Goal: Information Seeking & Learning: Check status

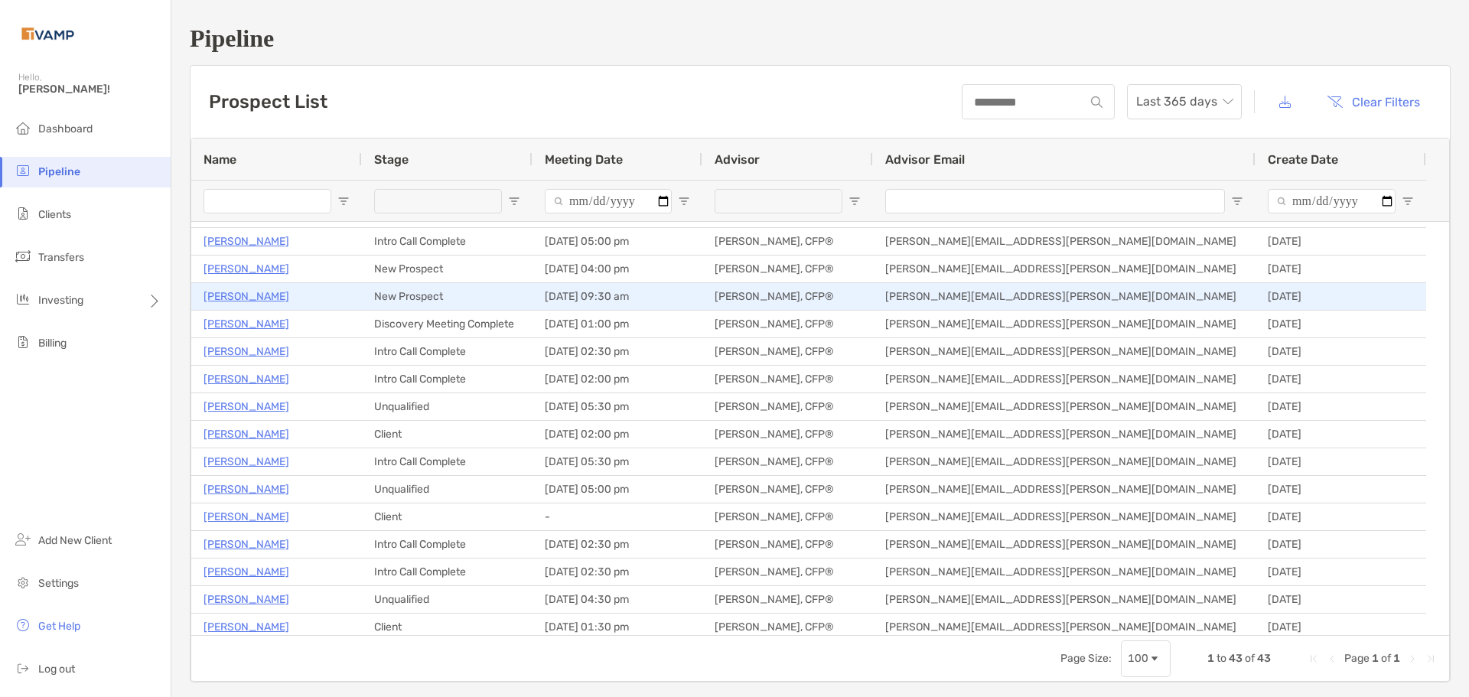
scroll to position [77, 0]
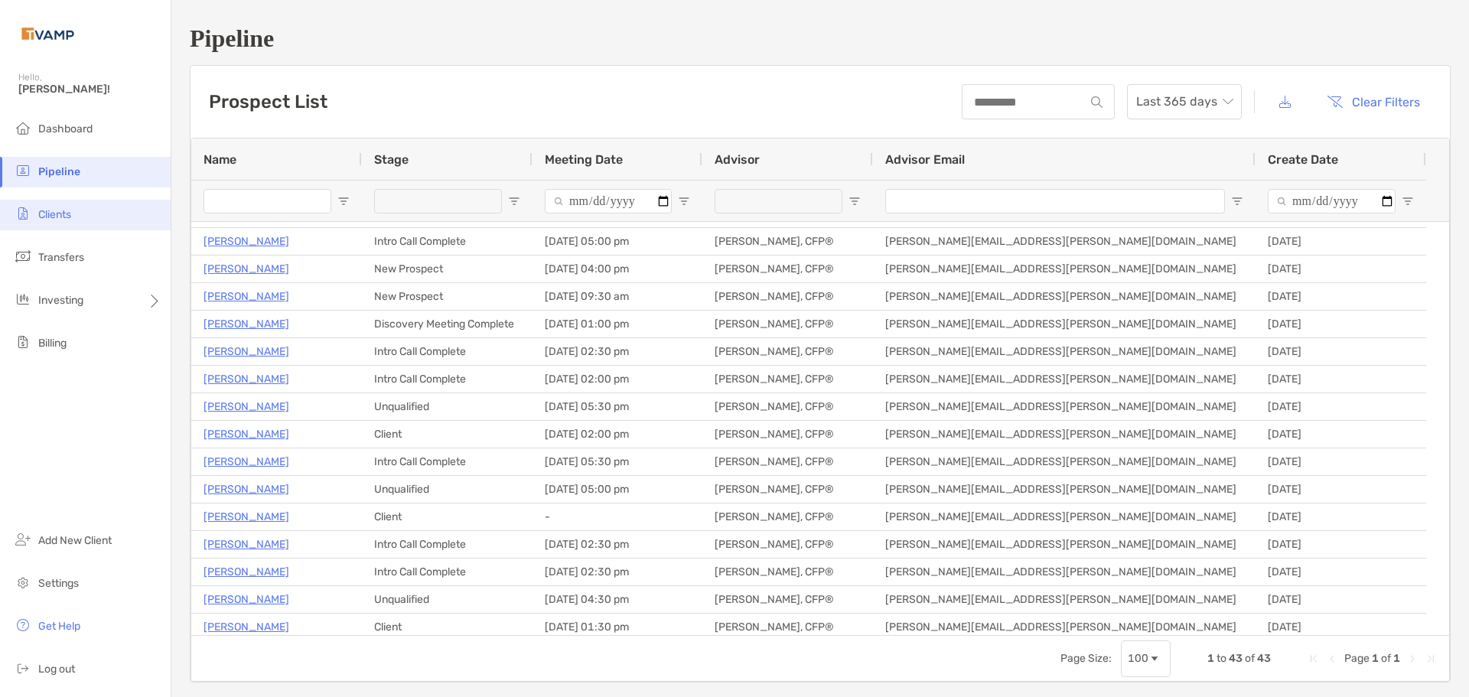
click at [92, 219] on li "Clients" at bounding box center [85, 215] width 171 height 31
click at [83, 206] on li "Clients" at bounding box center [85, 215] width 171 height 31
click at [76, 221] on li "Clients" at bounding box center [85, 215] width 171 height 31
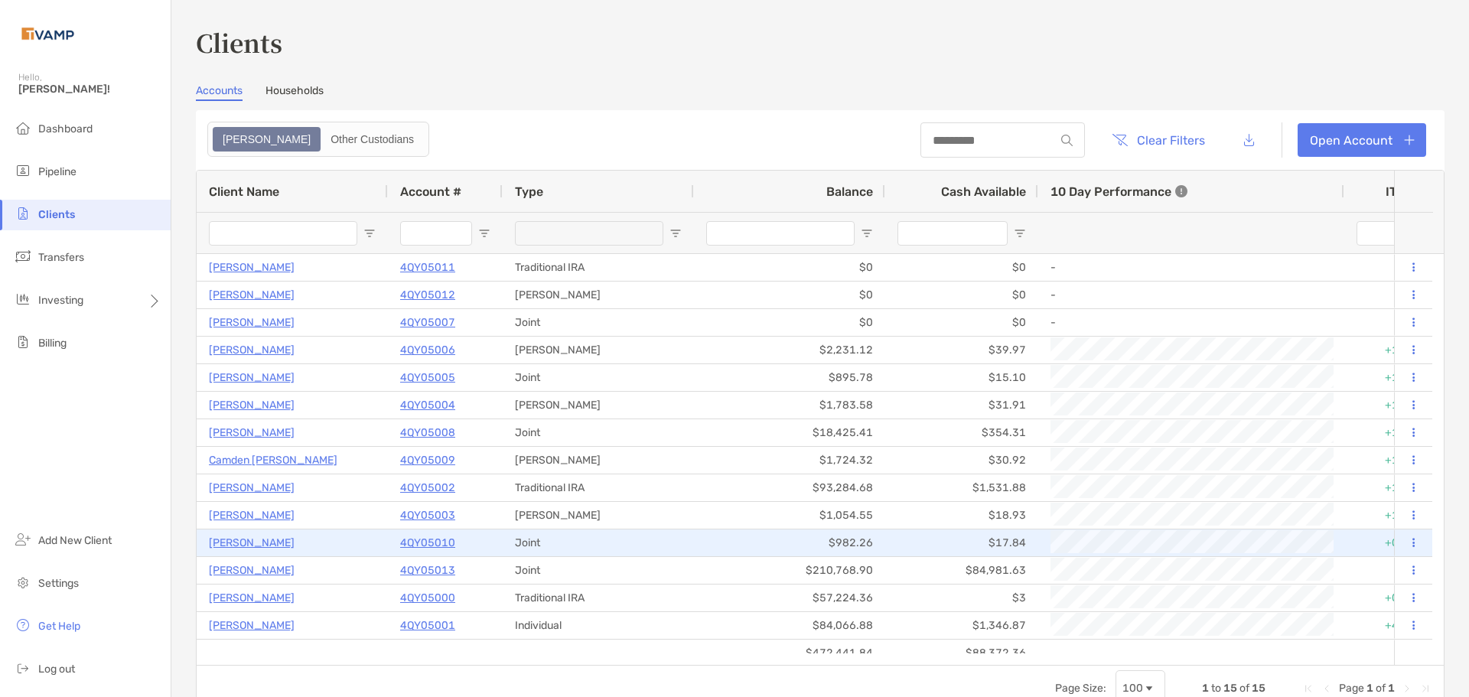
click at [233, 535] on p "[PERSON_NAME]" at bounding box center [252, 542] width 86 height 19
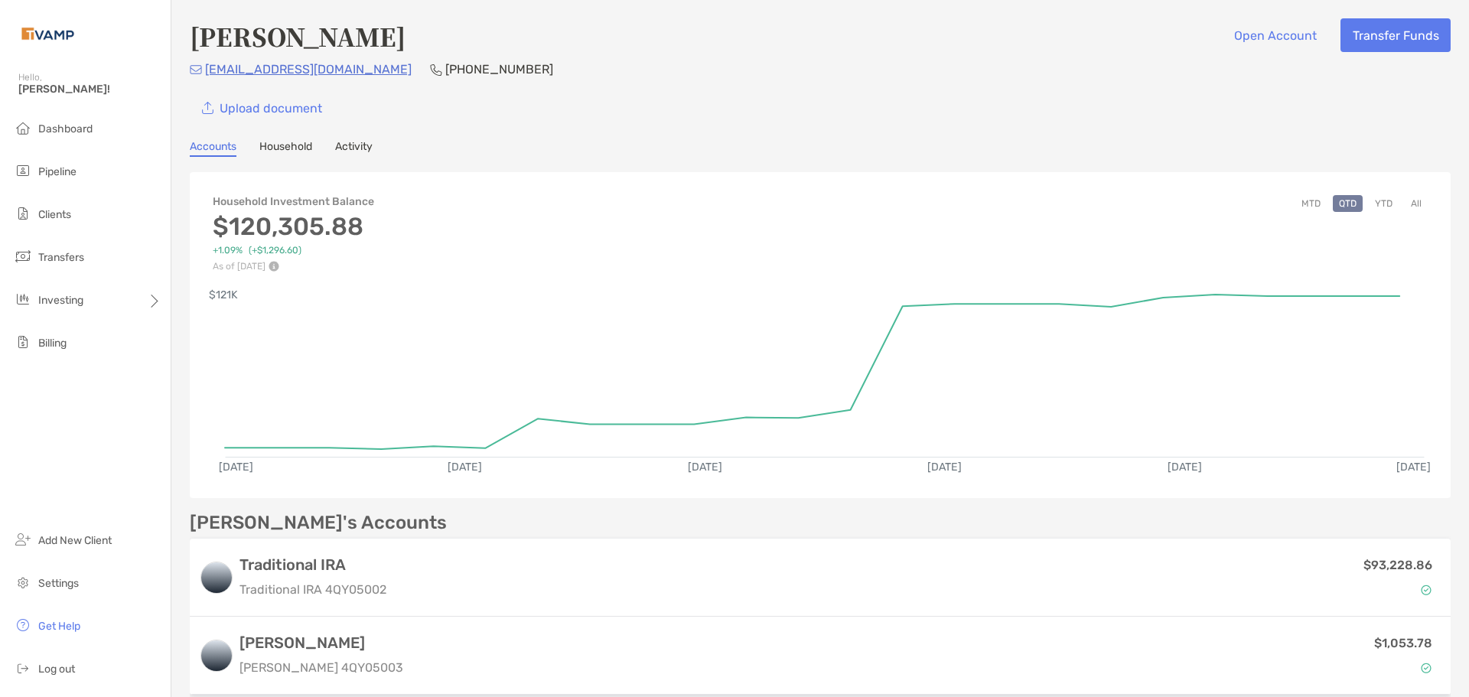
click at [354, 145] on link "Activity" at bounding box center [353, 148] width 37 height 17
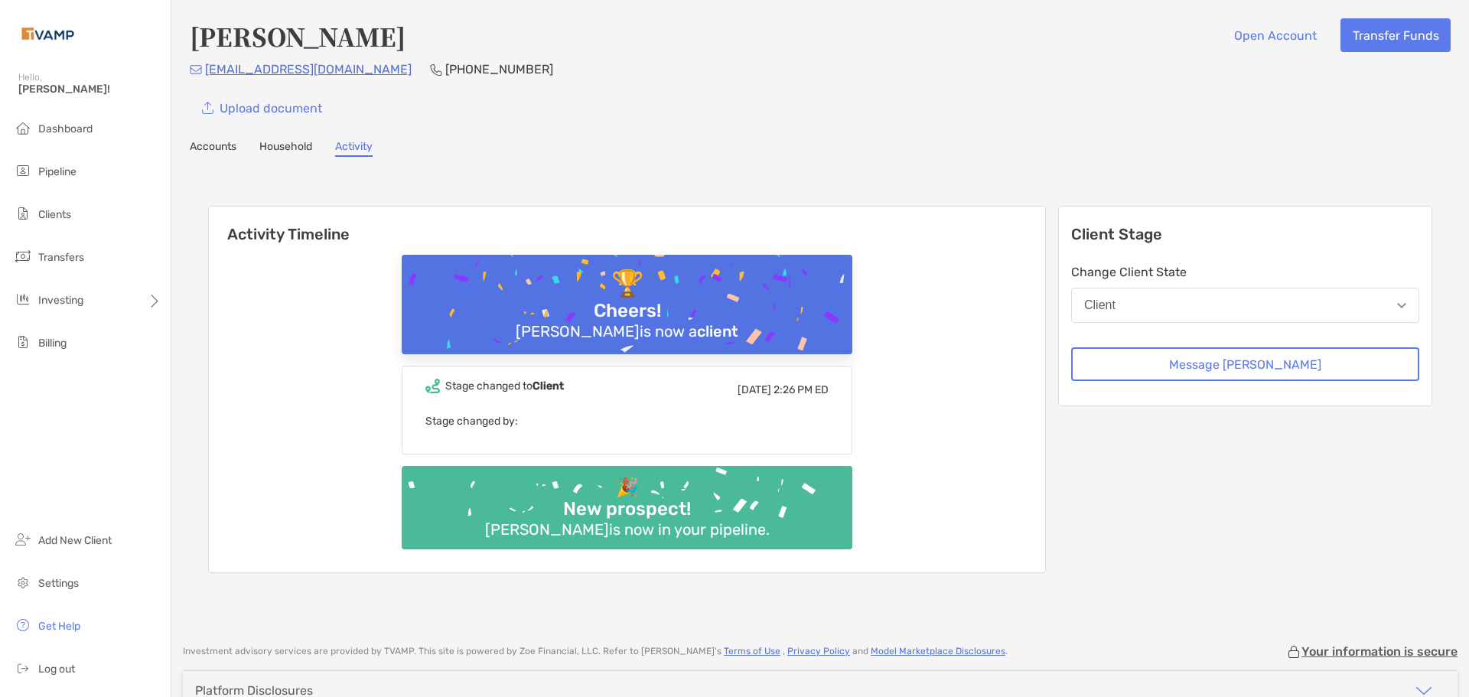
click at [295, 152] on link "Household" at bounding box center [285, 148] width 53 height 17
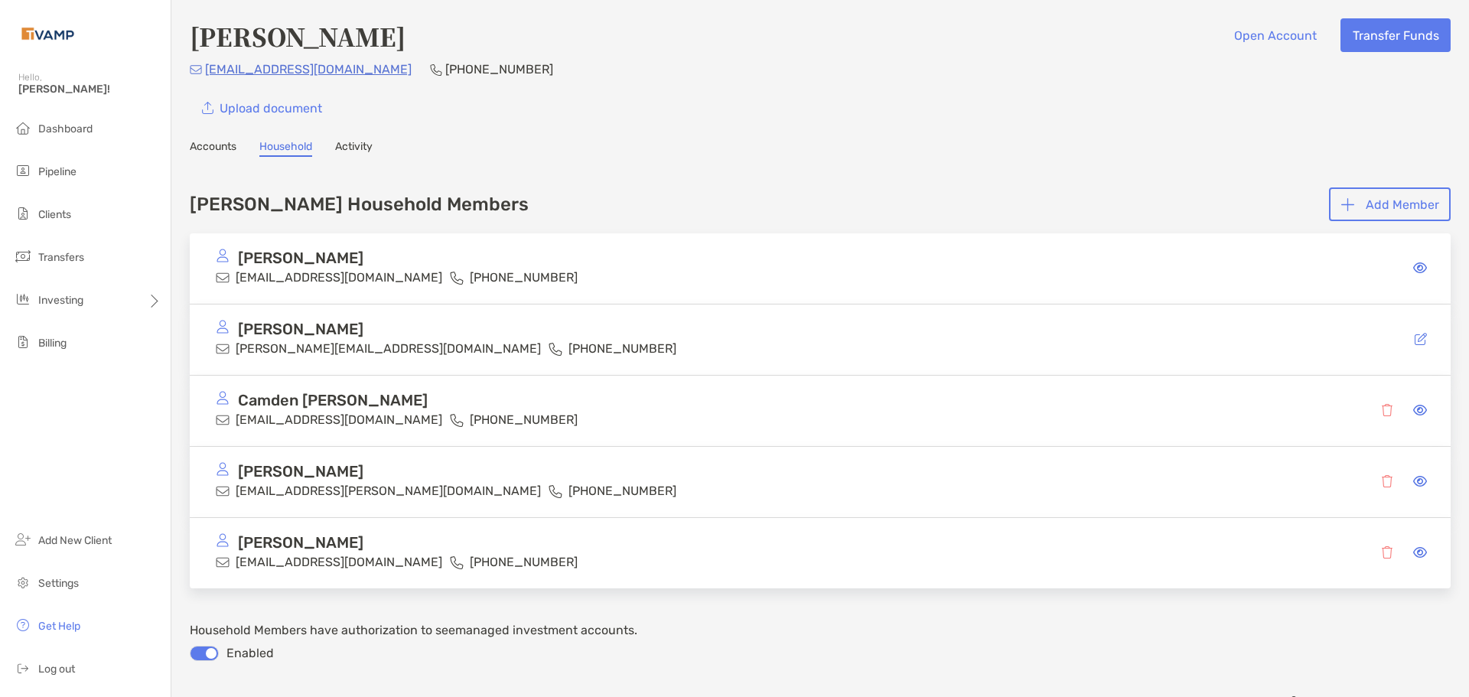
click at [213, 140] on link "Accounts" at bounding box center [213, 148] width 47 height 17
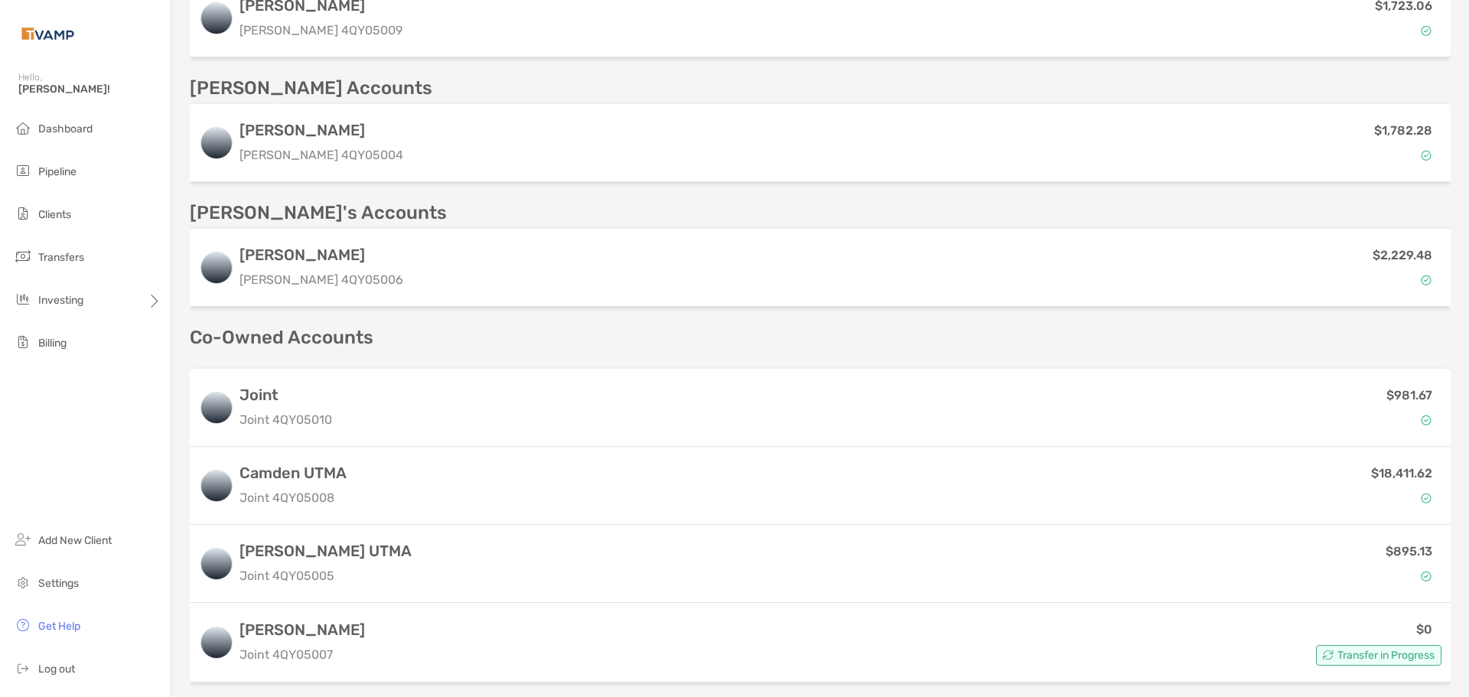
scroll to position [1082, 0]
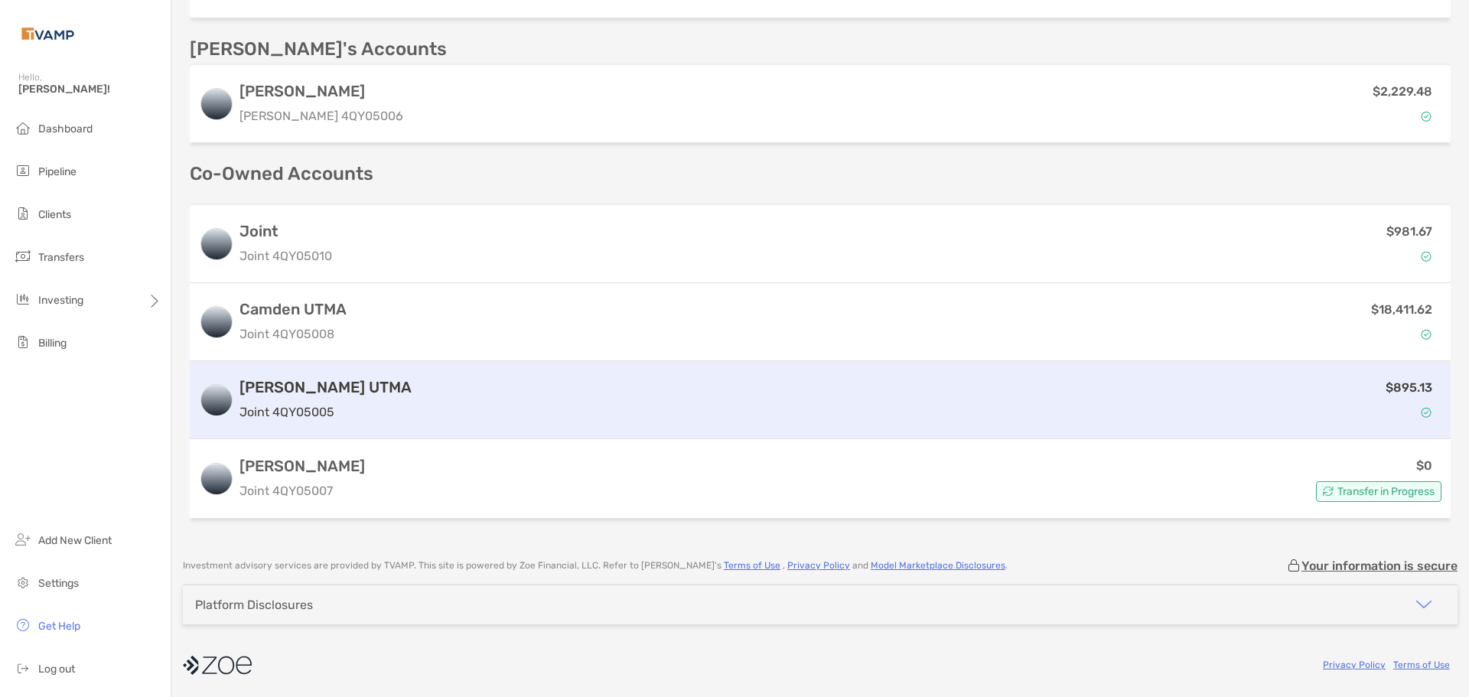
click at [997, 410] on div "$895.13" at bounding box center [930, 400] width 1024 height 44
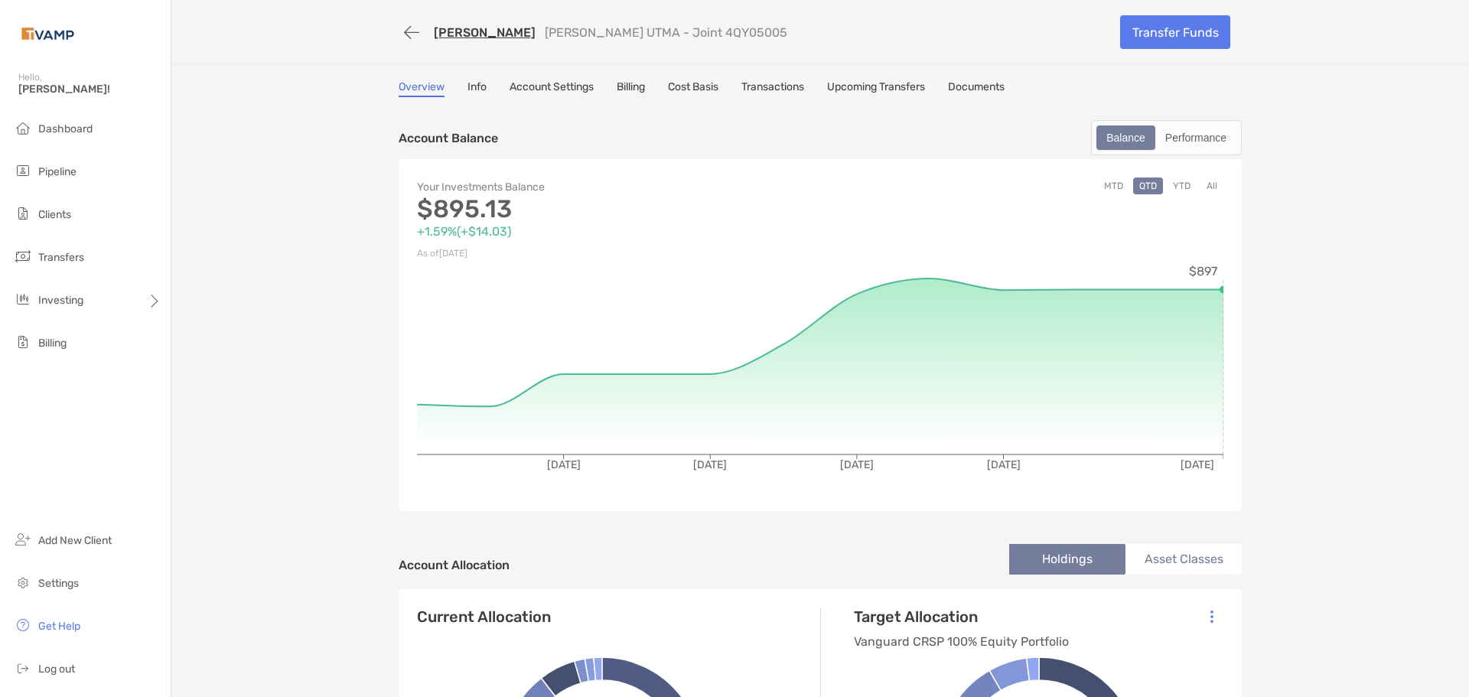
click at [778, 86] on link "Transactions" at bounding box center [773, 88] width 63 height 17
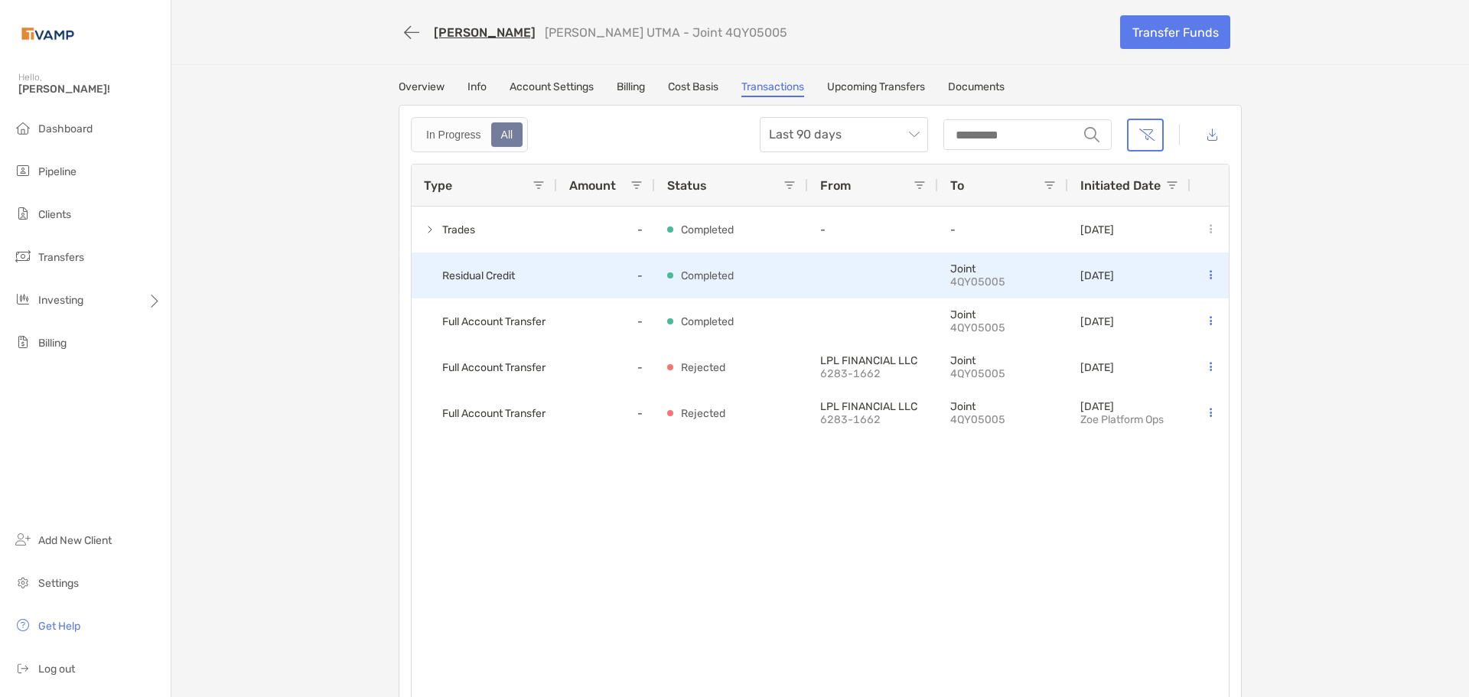
click at [1208, 277] on button at bounding box center [1210, 275] width 15 height 15
click at [487, 279] on span "Residual Credit" at bounding box center [478, 275] width 73 height 25
click at [603, 283] on div "-" at bounding box center [606, 276] width 98 height 46
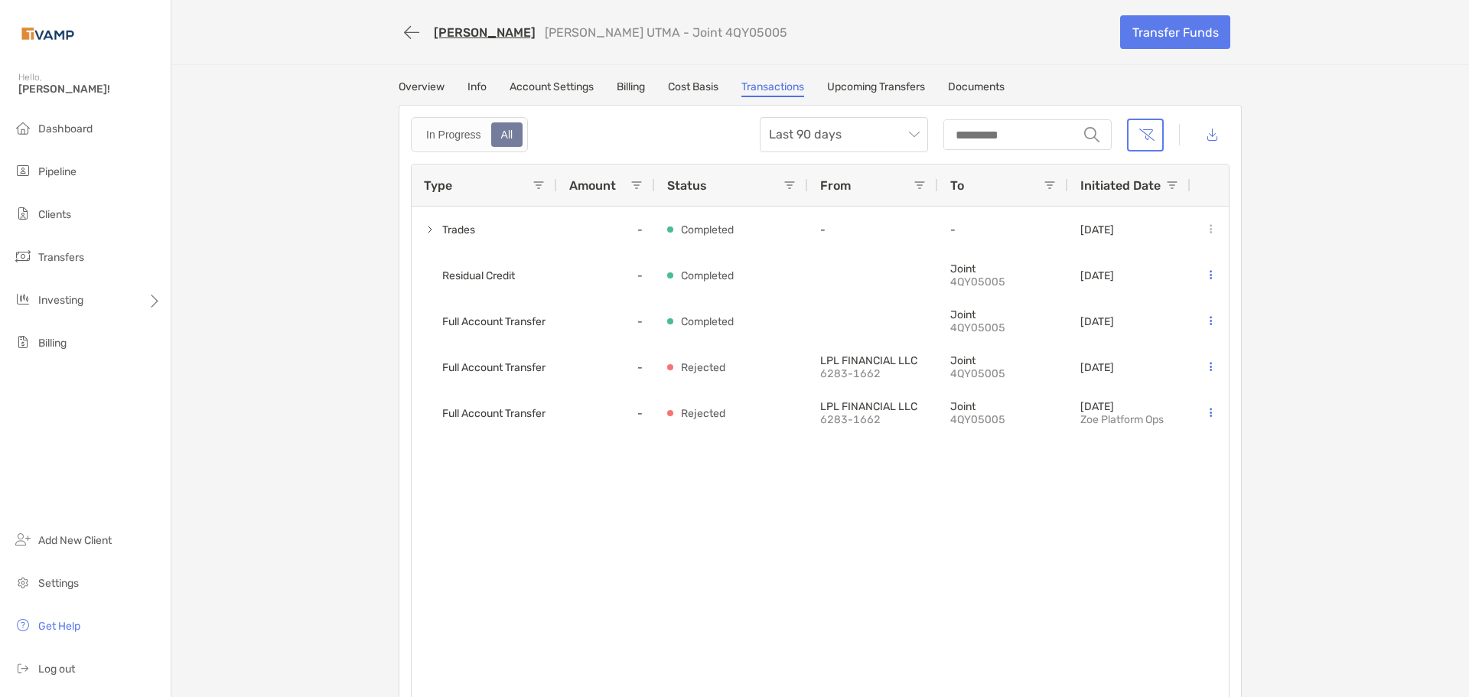
click at [404, 81] on link "Overview" at bounding box center [422, 88] width 46 height 17
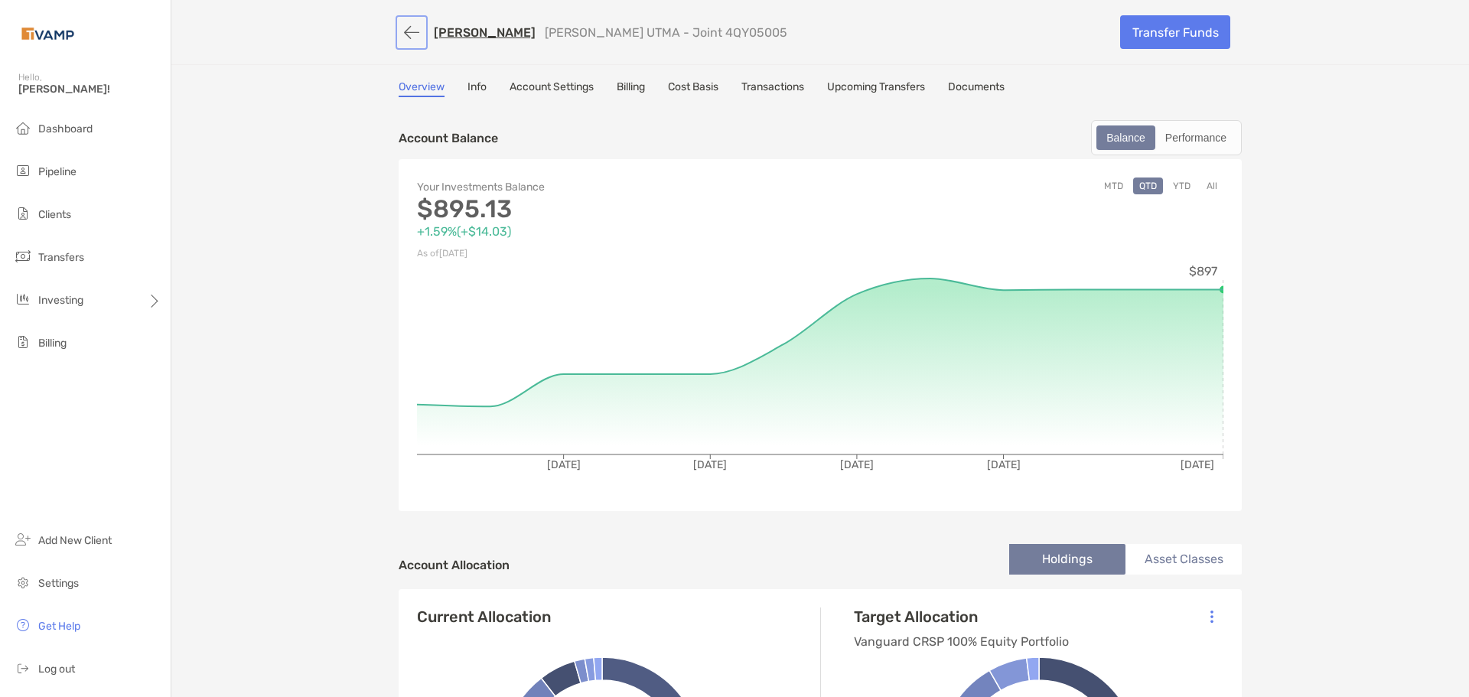
click at [406, 40] on button "button" at bounding box center [412, 32] width 26 height 28
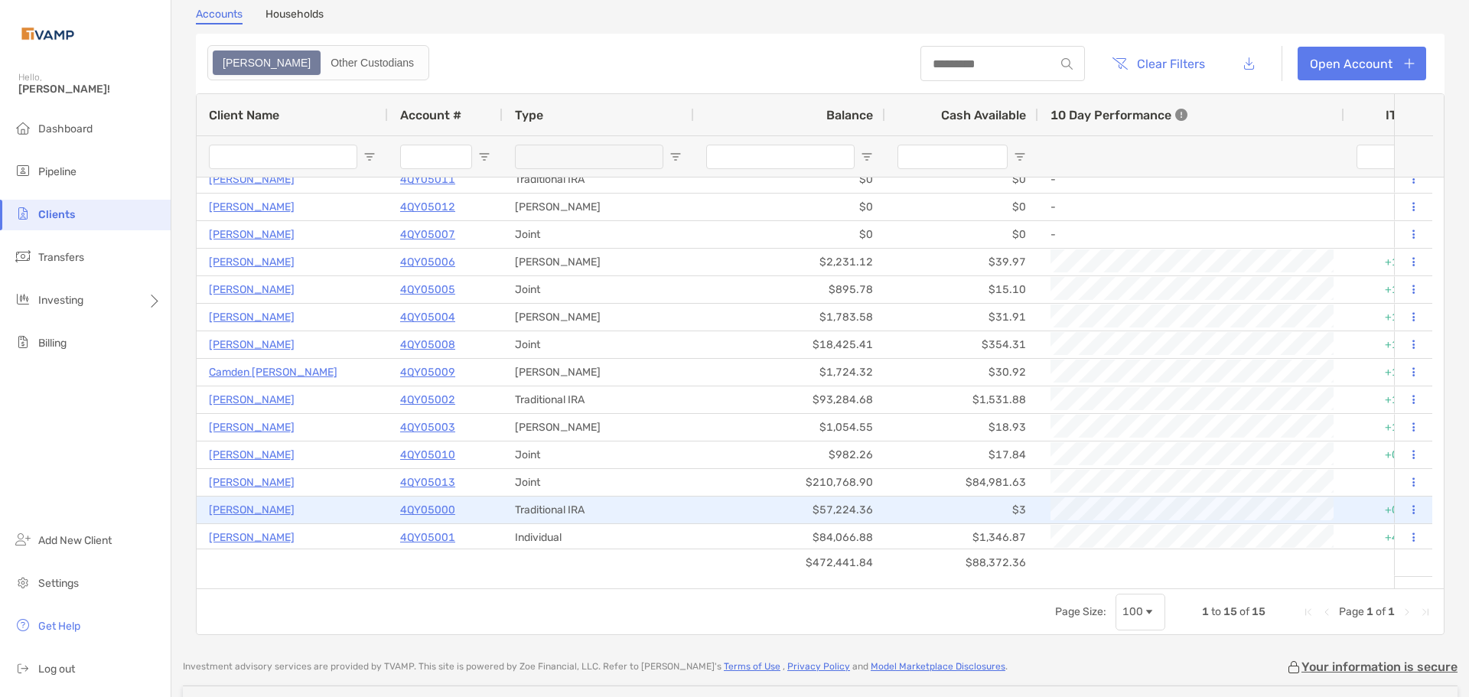
scroll to position [14, 0]
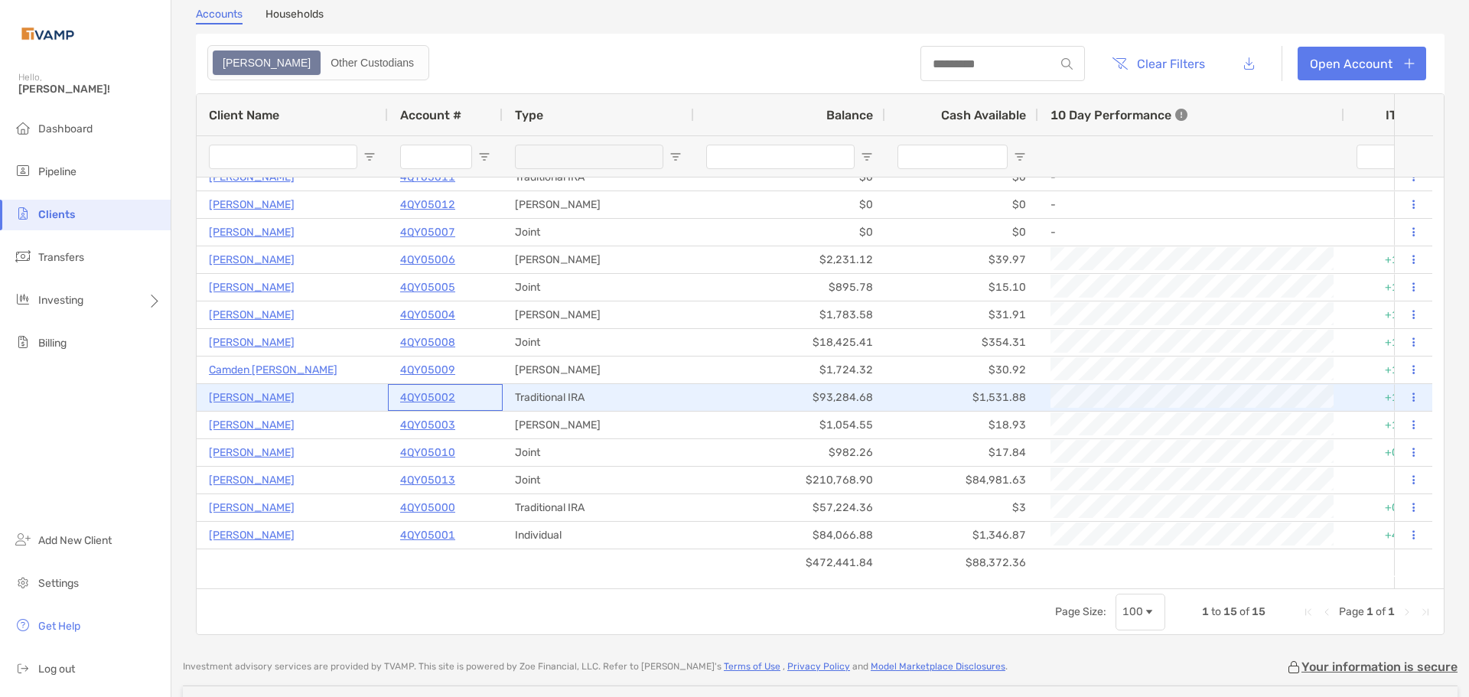
click at [429, 397] on p "4QY05002" at bounding box center [427, 397] width 55 height 19
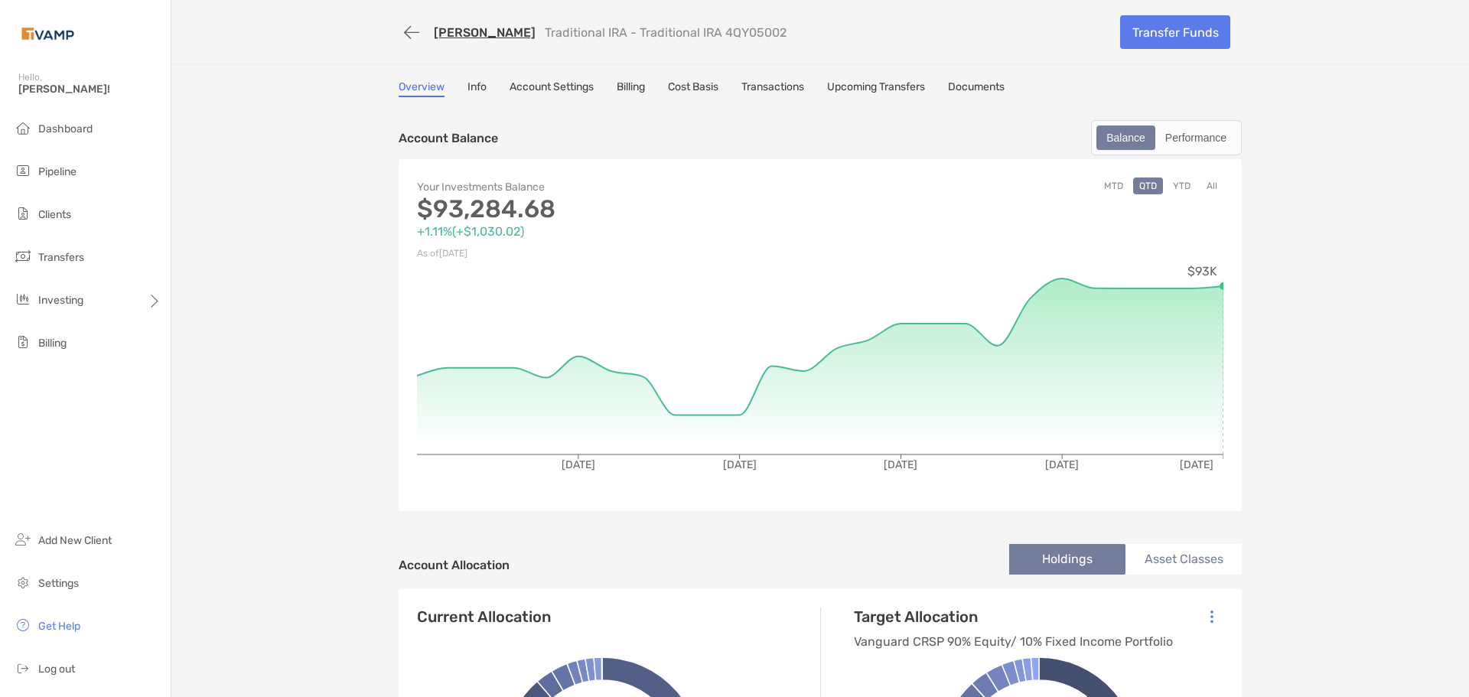
click at [789, 96] on link "Transactions" at bounding box center [773, 88] width 63 height 17
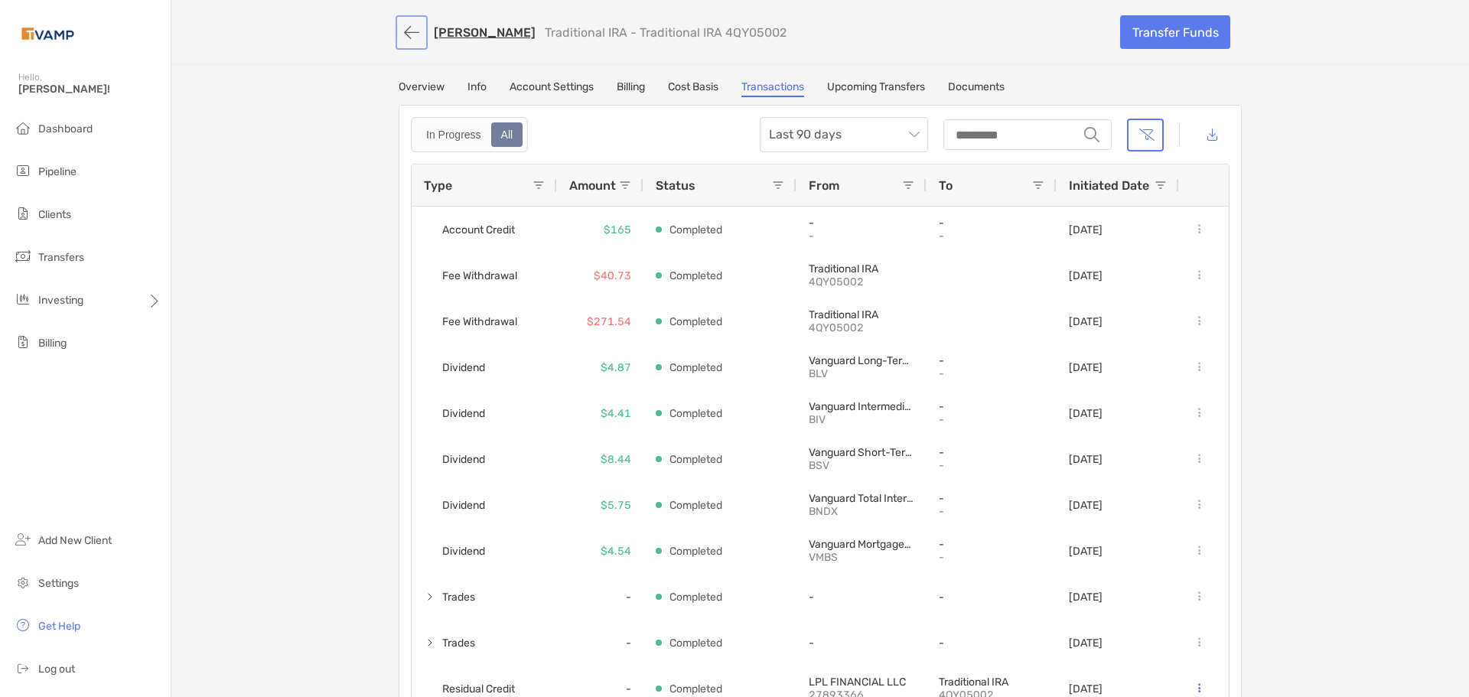
click at [404, 36] on button "button" at bounding box center [412, 32] width 26 height 28
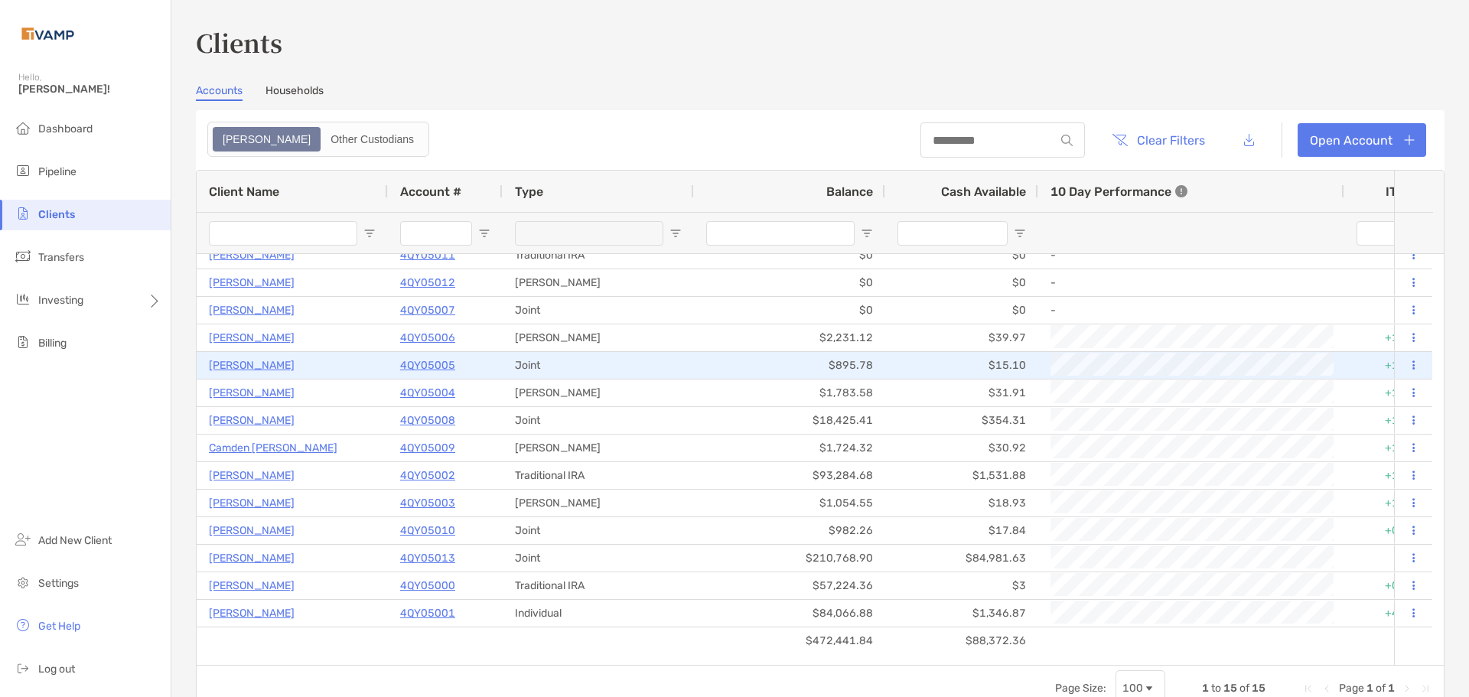
scroll to position [14, 0]
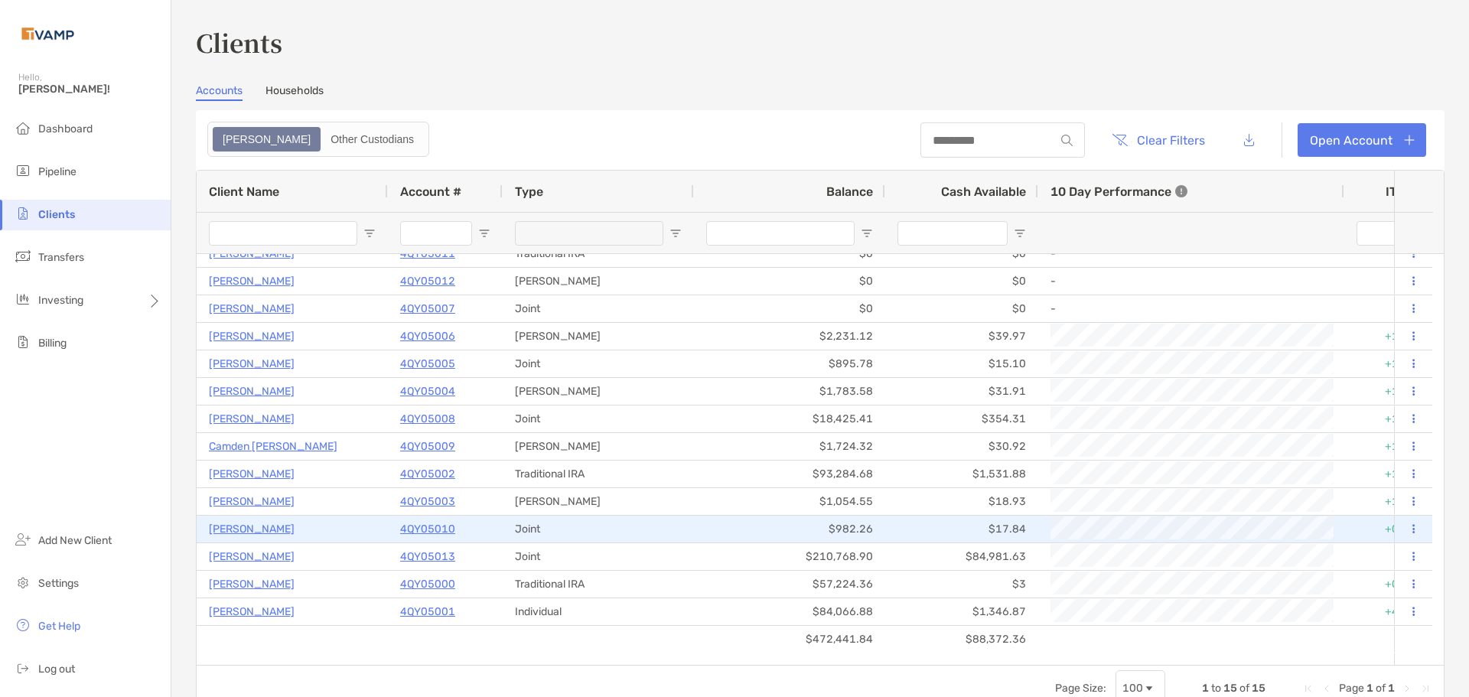
click at [420, 530] on p "4QY05010" at bounding box center [427, 529] width 55 height 19
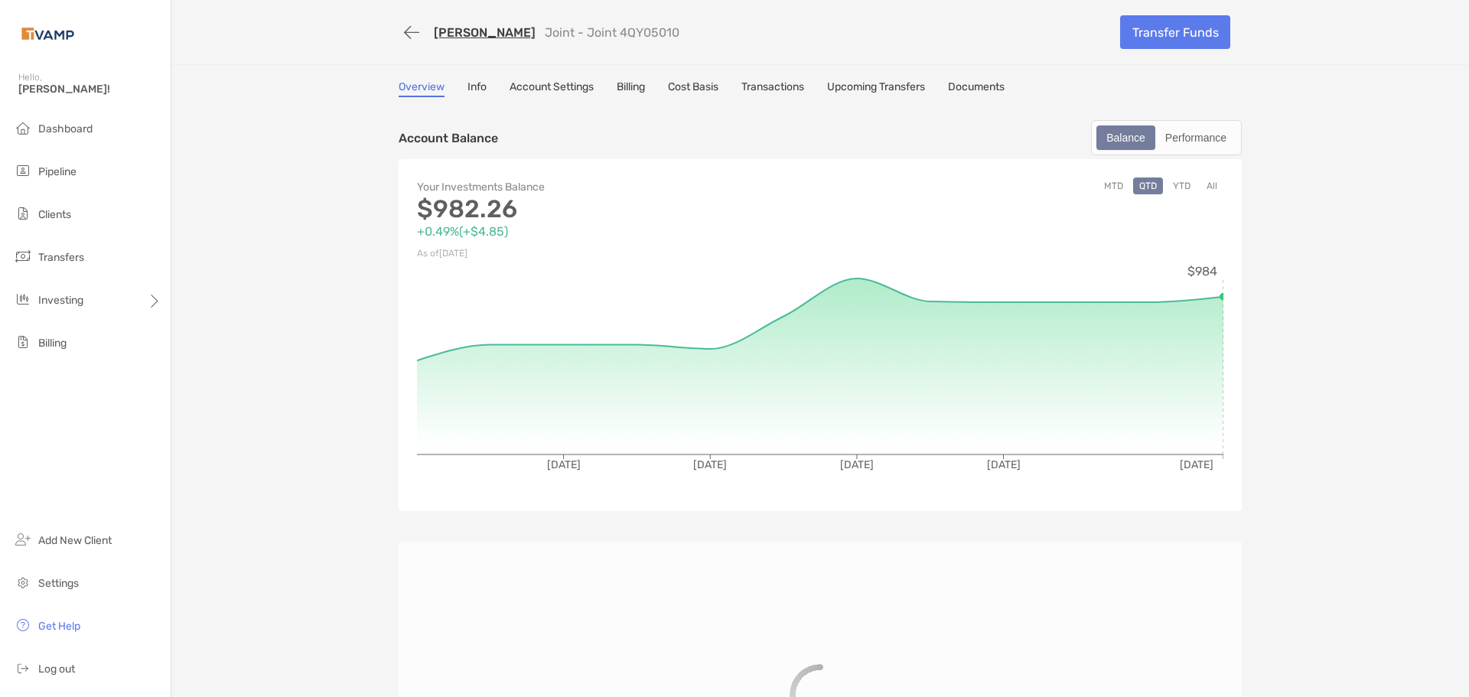
click at [776, 79] on div "[PERSON_NAME] Joint - Joint 4QY05010 Transfer Funds Overview Info Account Setti…" at bounding box center [820, 439] width 1298 height 878
click at [777, 86] on link "Transactions" at bounding box center [773, 88] width 63 height 17
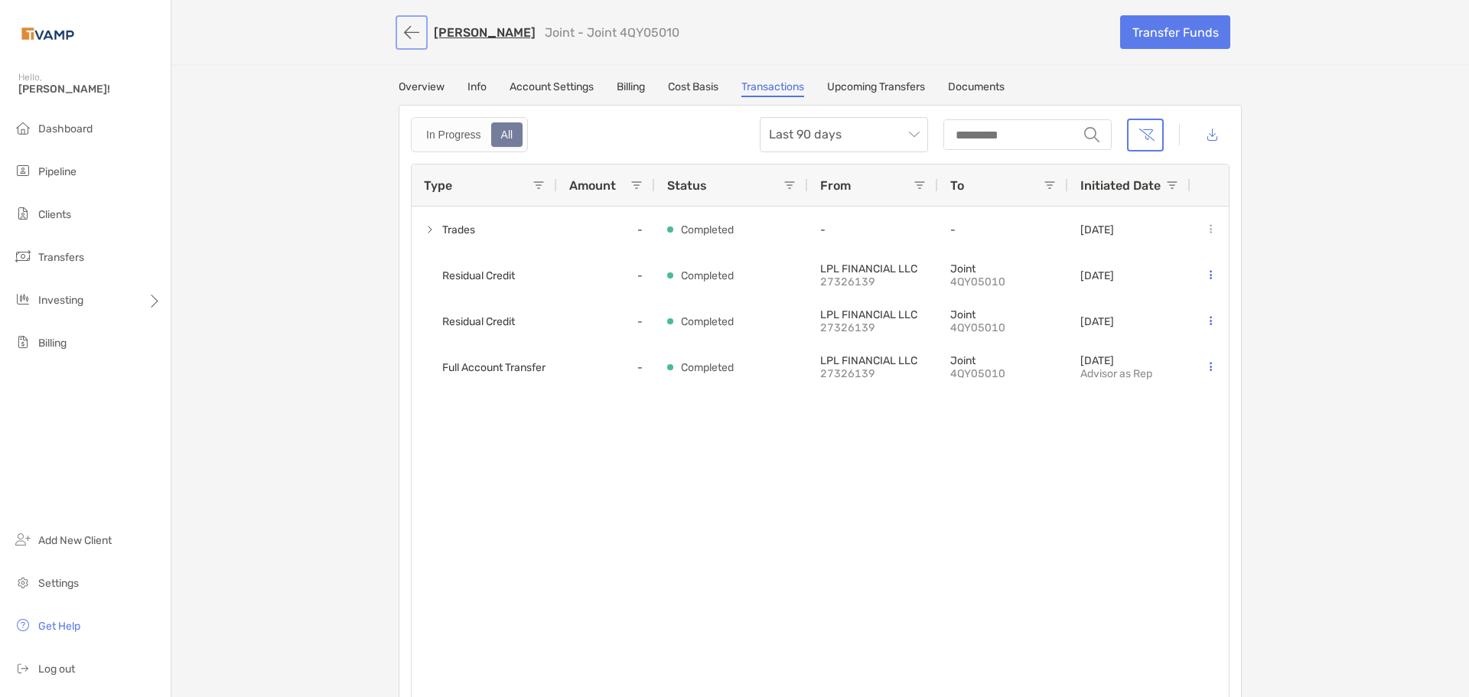
click at [401, 24] on button "button" at bounding box center [412, 32] width 26 height 28
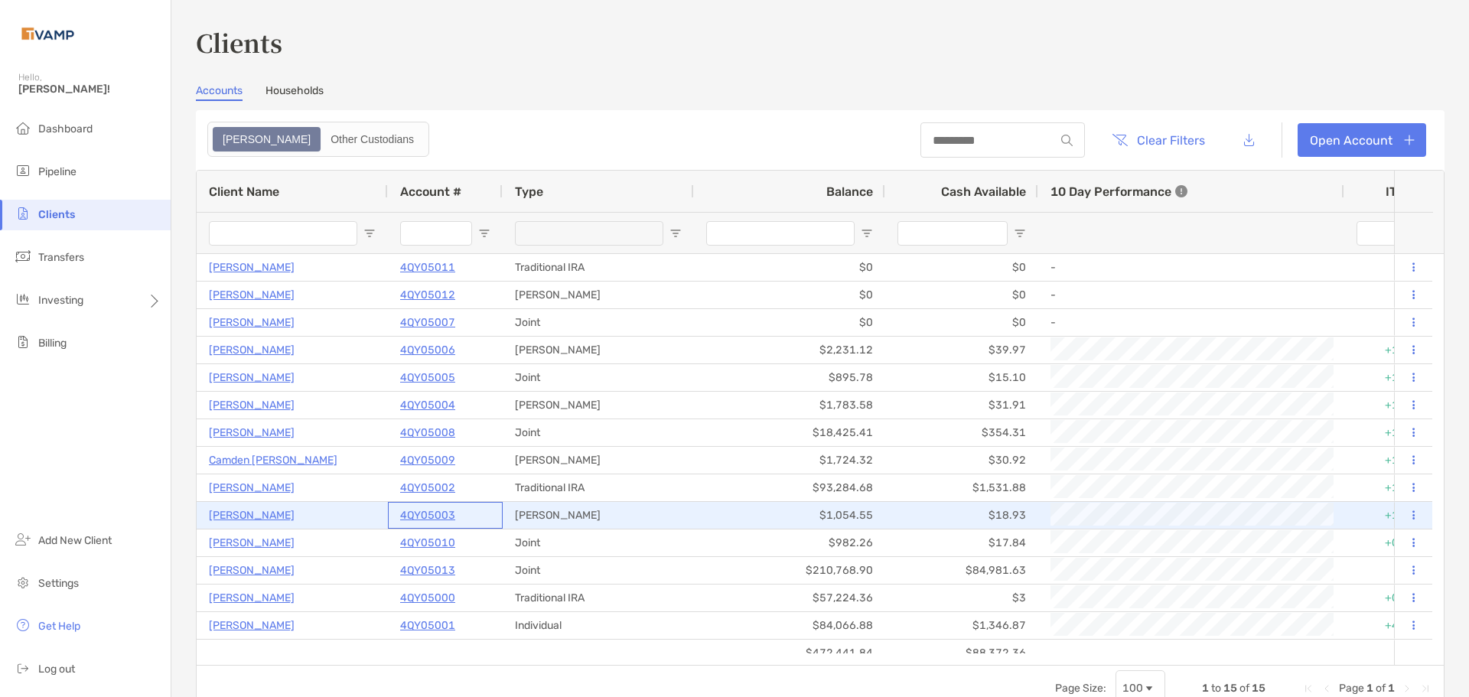
click at [429, 510] on p "4QY05003" at bounding box center [427, 515] width 55 height 19
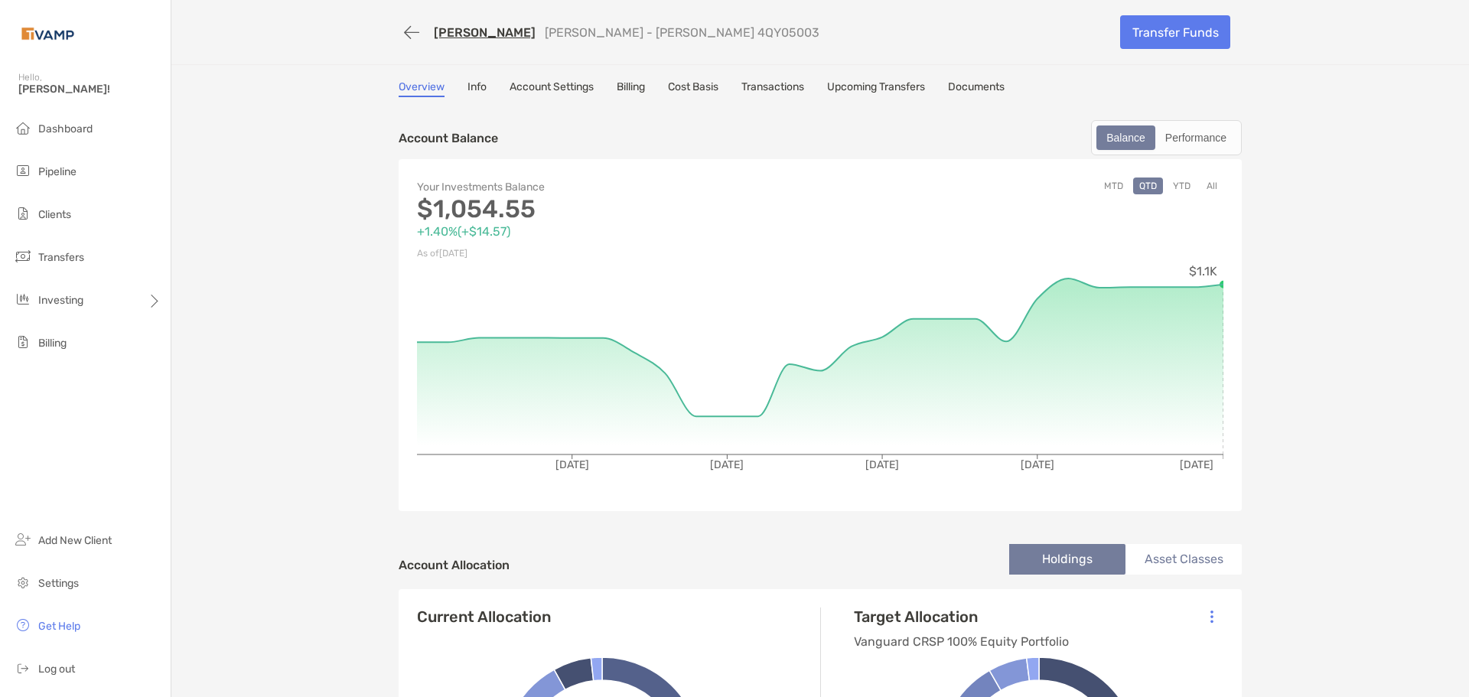
click at [777, 93] on link "Transactions" at bounding box center [773, 88] width 63 height 17
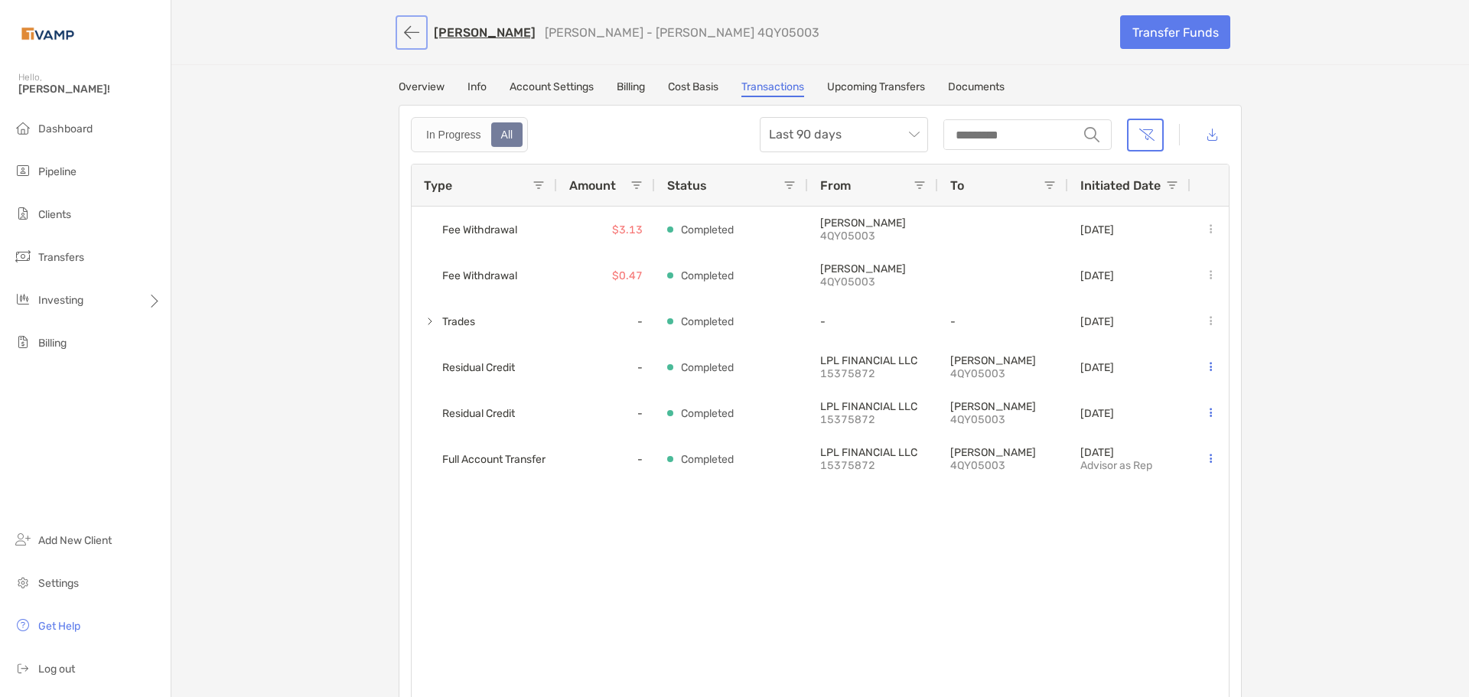
click at [406, 39] on button "button" at bounding box center [412, 32] width 26 height 28
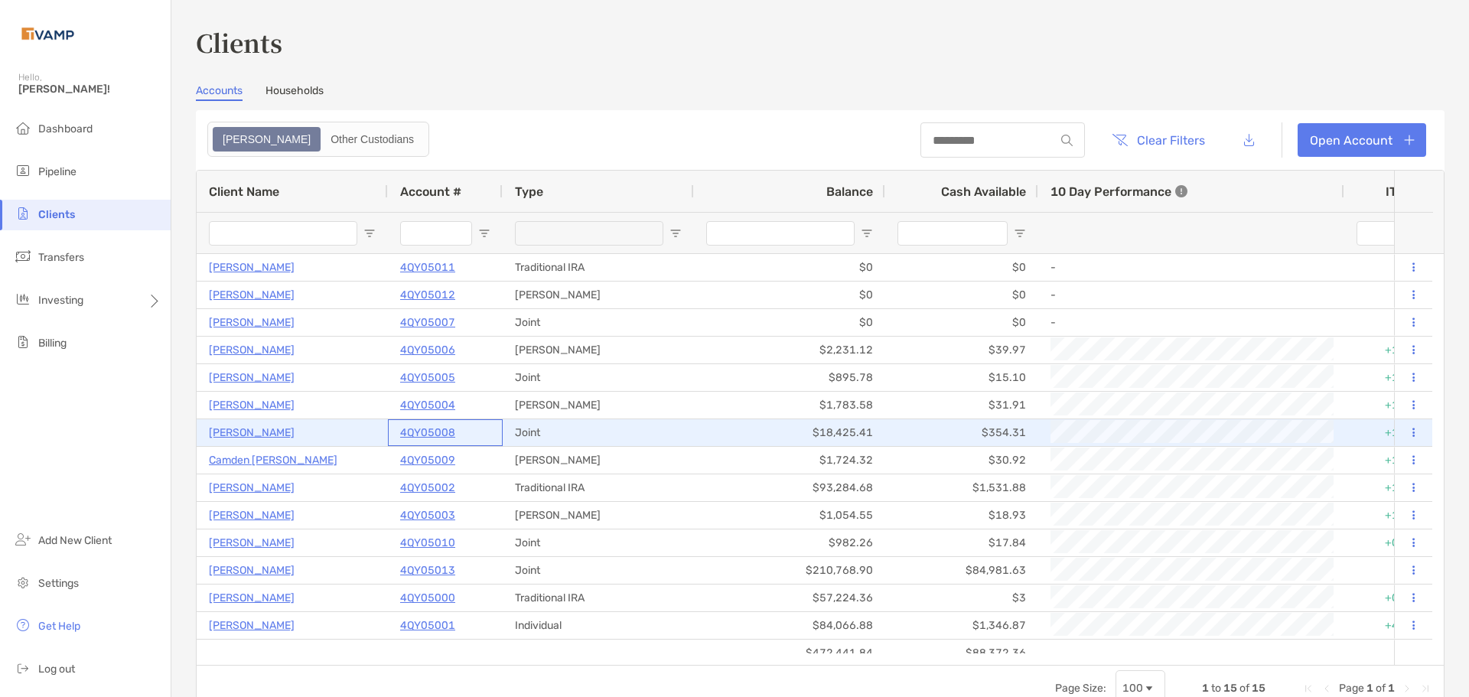
click at [432, 432] on p "4QY05008" at bounding box center [427, 432] width 55 height 19
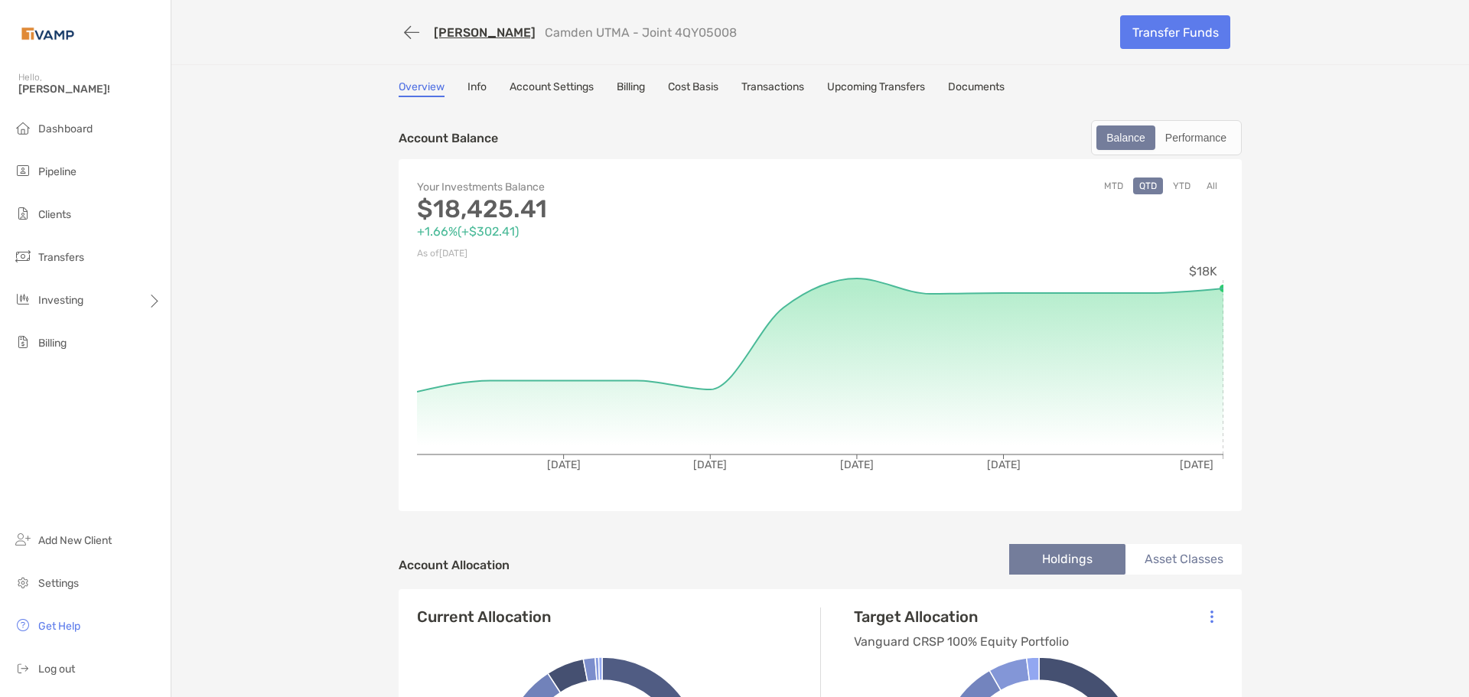
click at [765, 84] on link "Transactions" at bounding box center [773, 88] width 63 height 17
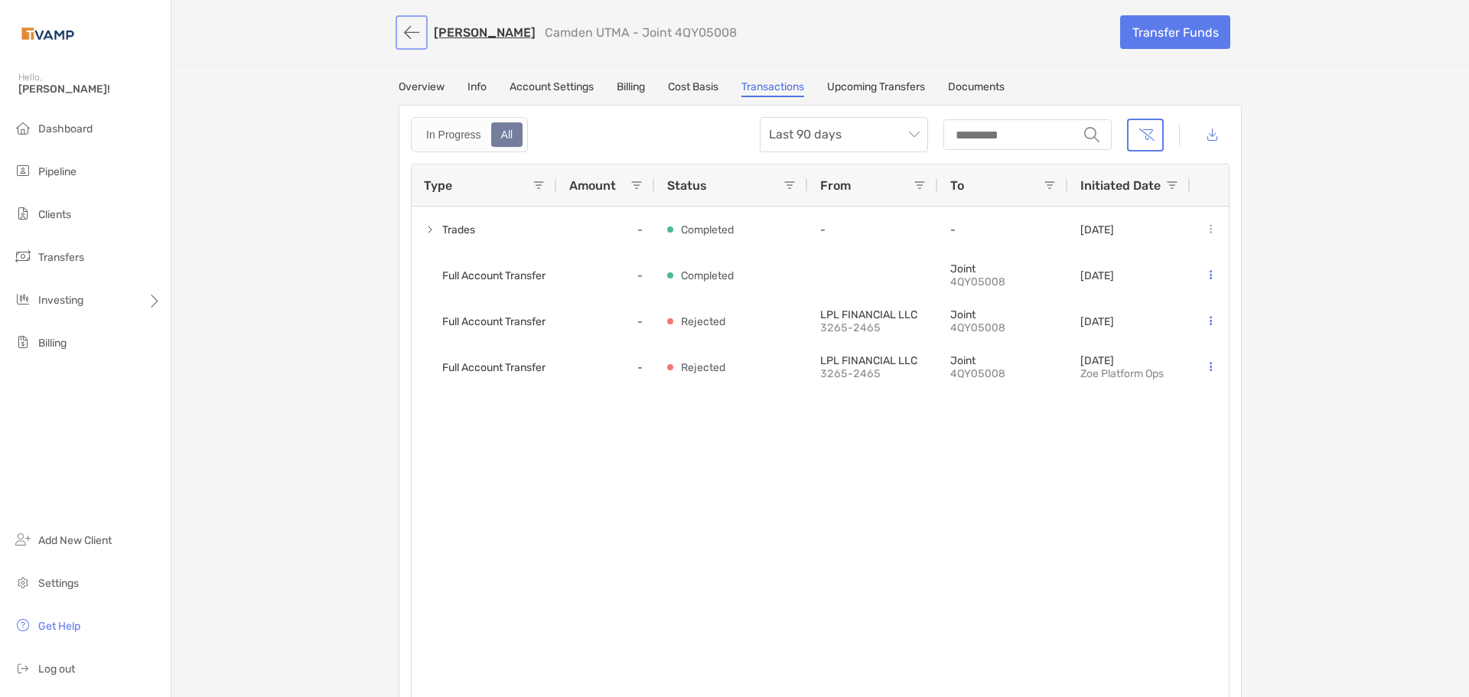
click at [403, 29] on button "button" at bounding box center [412, 32] width 26 height 28
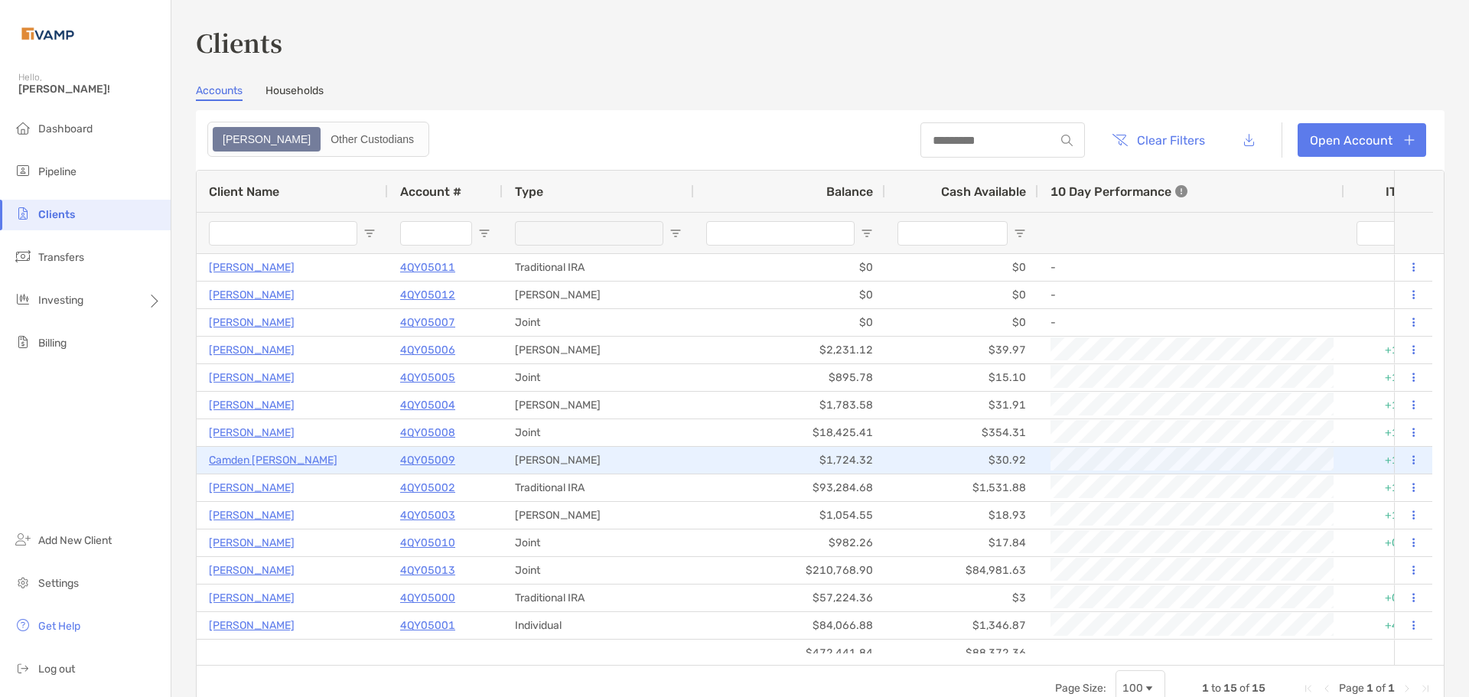
click at [433, 455] on p "4QY05009" at bounding box center [427, 460] width 55 height 19
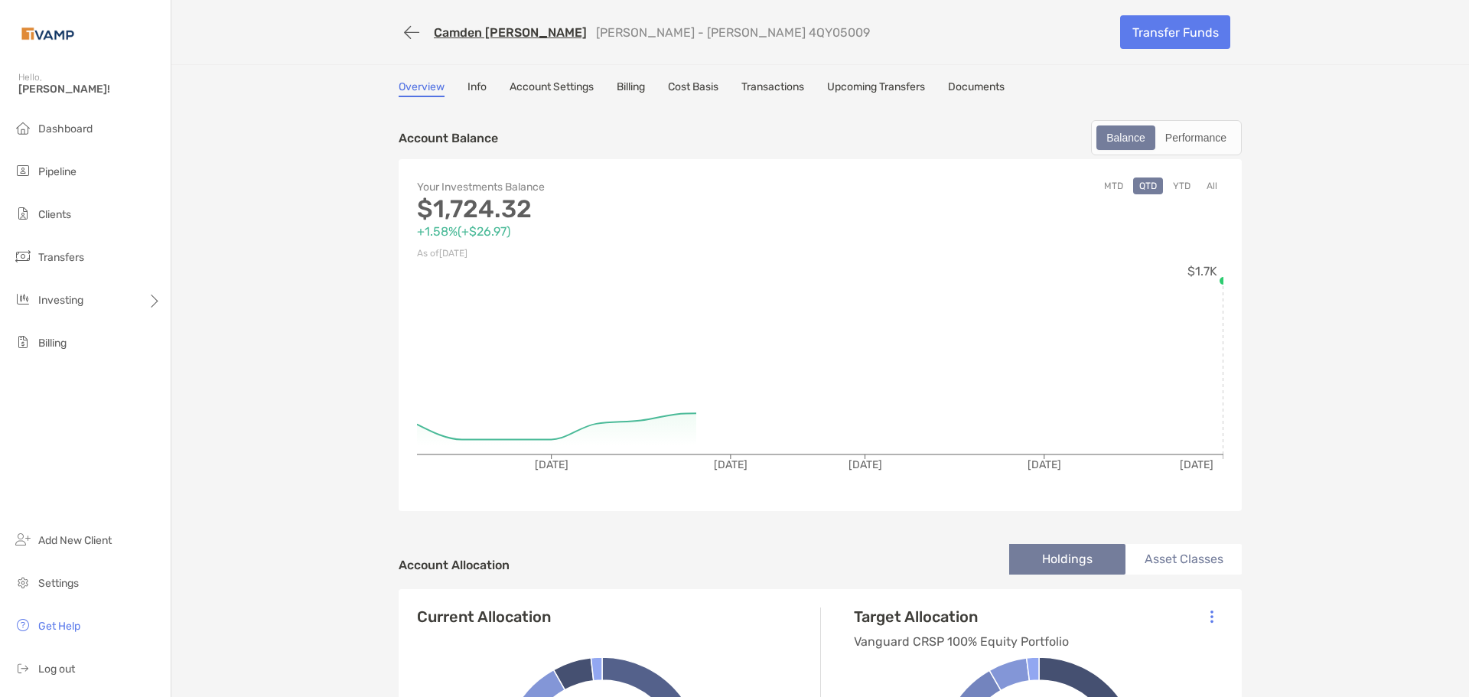
click at [771, 89] on link "Transactions" at bounding box center [773, 88] width 63 height 17
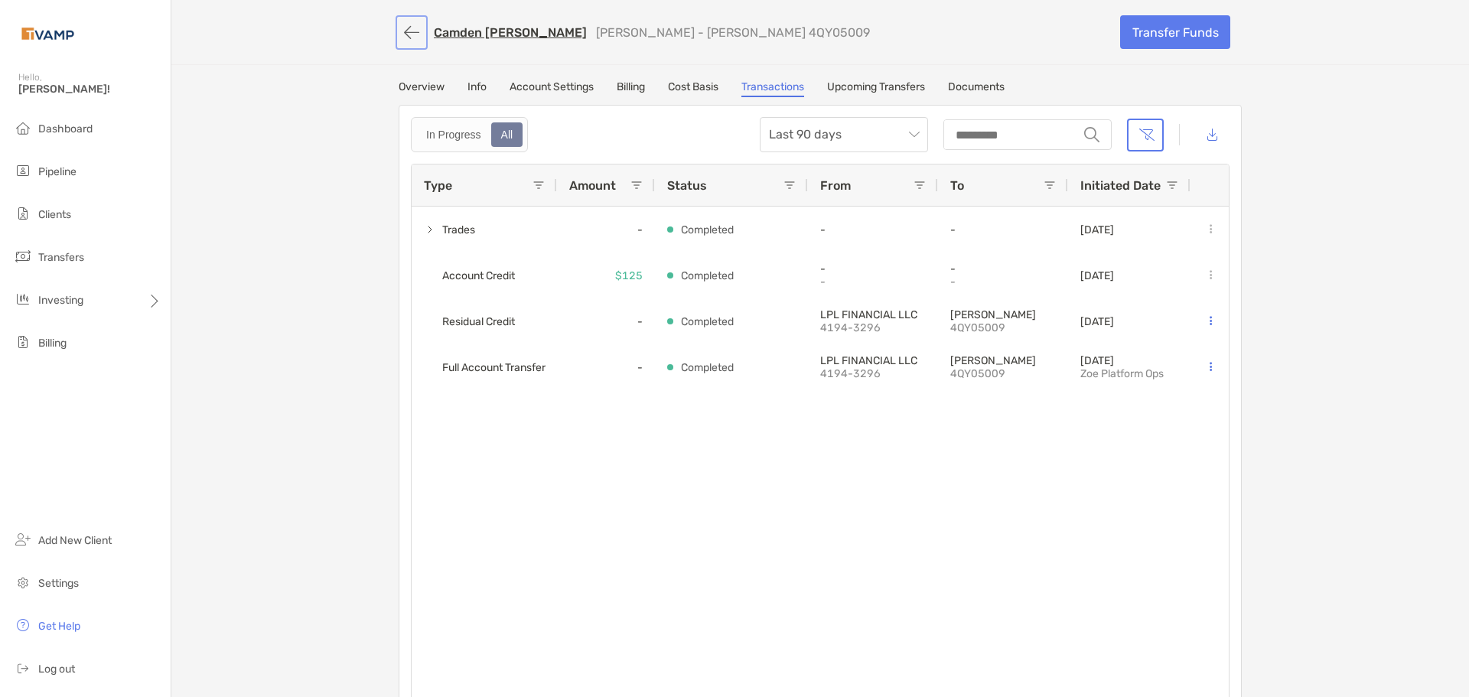
click at [417, 37] on button "button" at bounding box center [412, 32] width 26 height 28
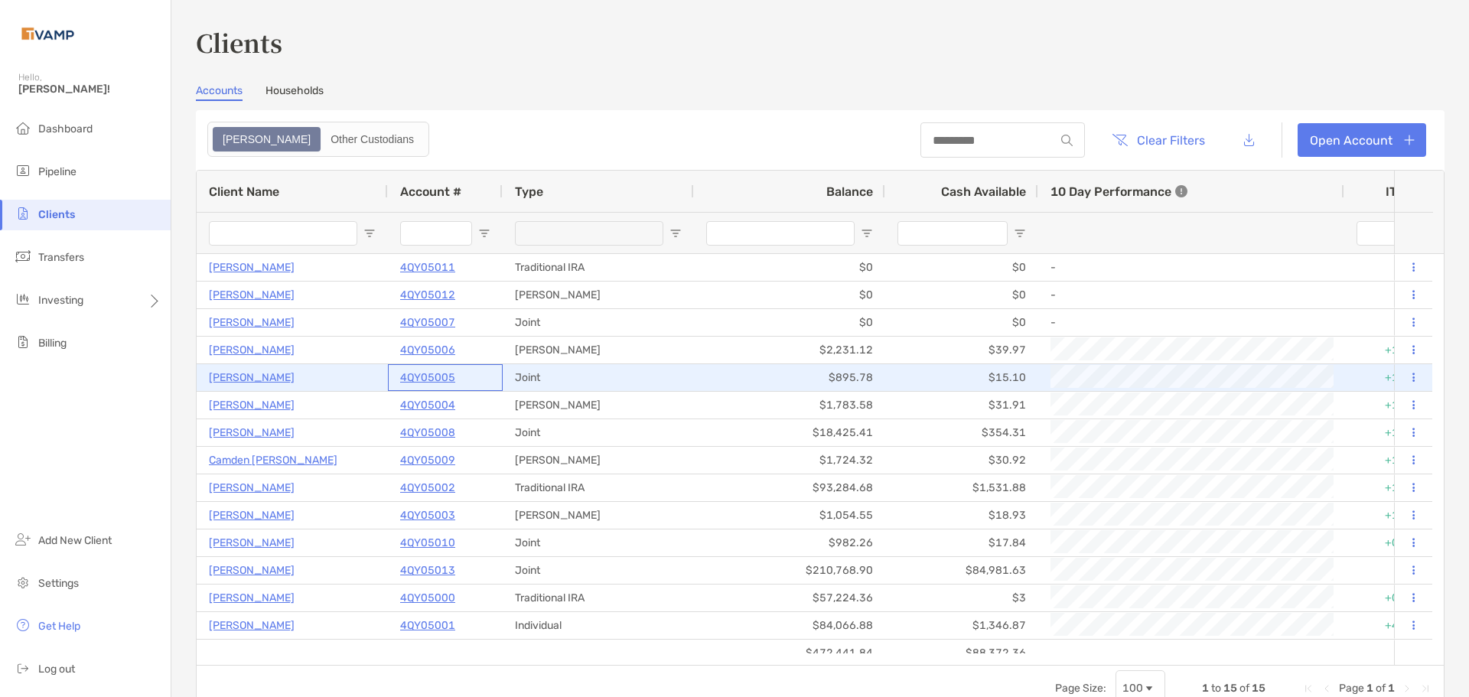
click at [423, 373] on p "4QY05005" at bounding box center [427, 377] width 55 height 19
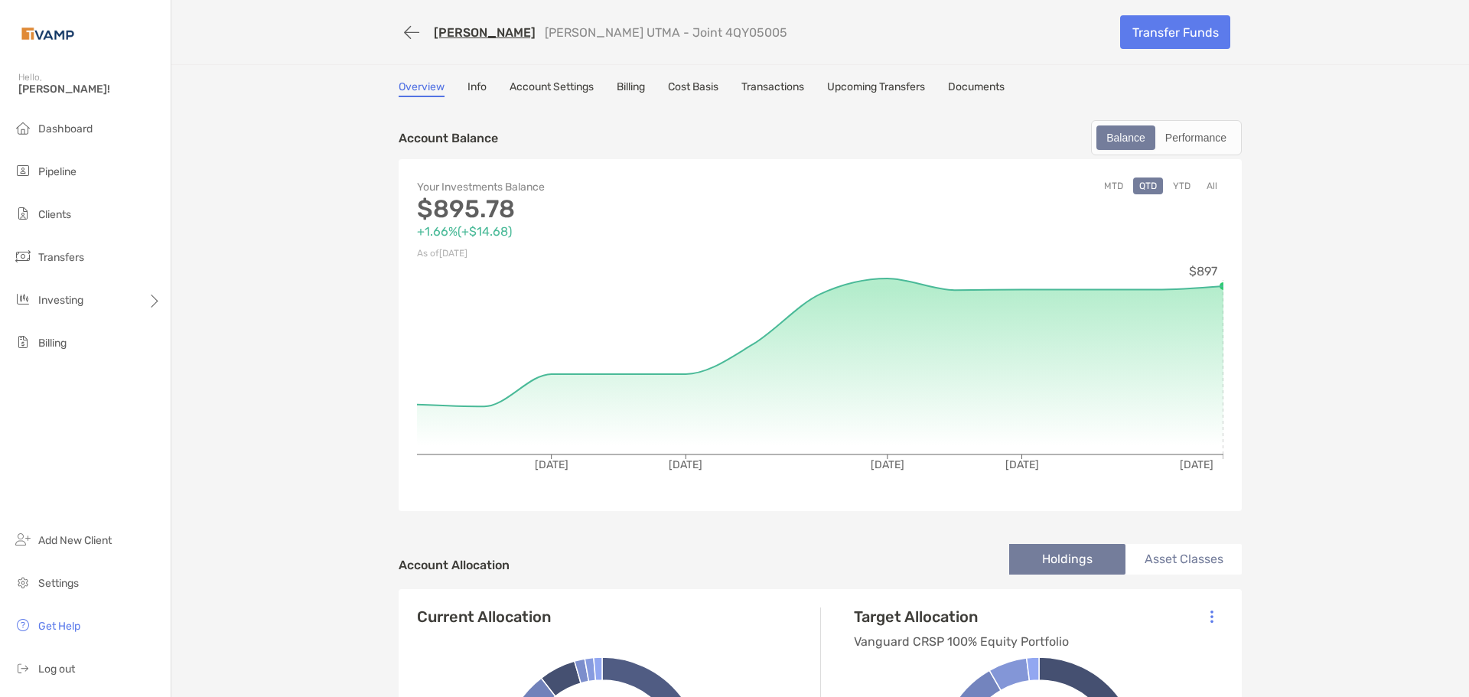
click at [771, 77] on div "[PERSON_NAME] UTMA - Joint 4QY05005 Transfer Funds Overview Info Account Settin…" at bounding box center [820, 647] width 1298 height 1295
click at [771, 82] on link "Transactions" at bounding box center [773, 88] width 63 height 17
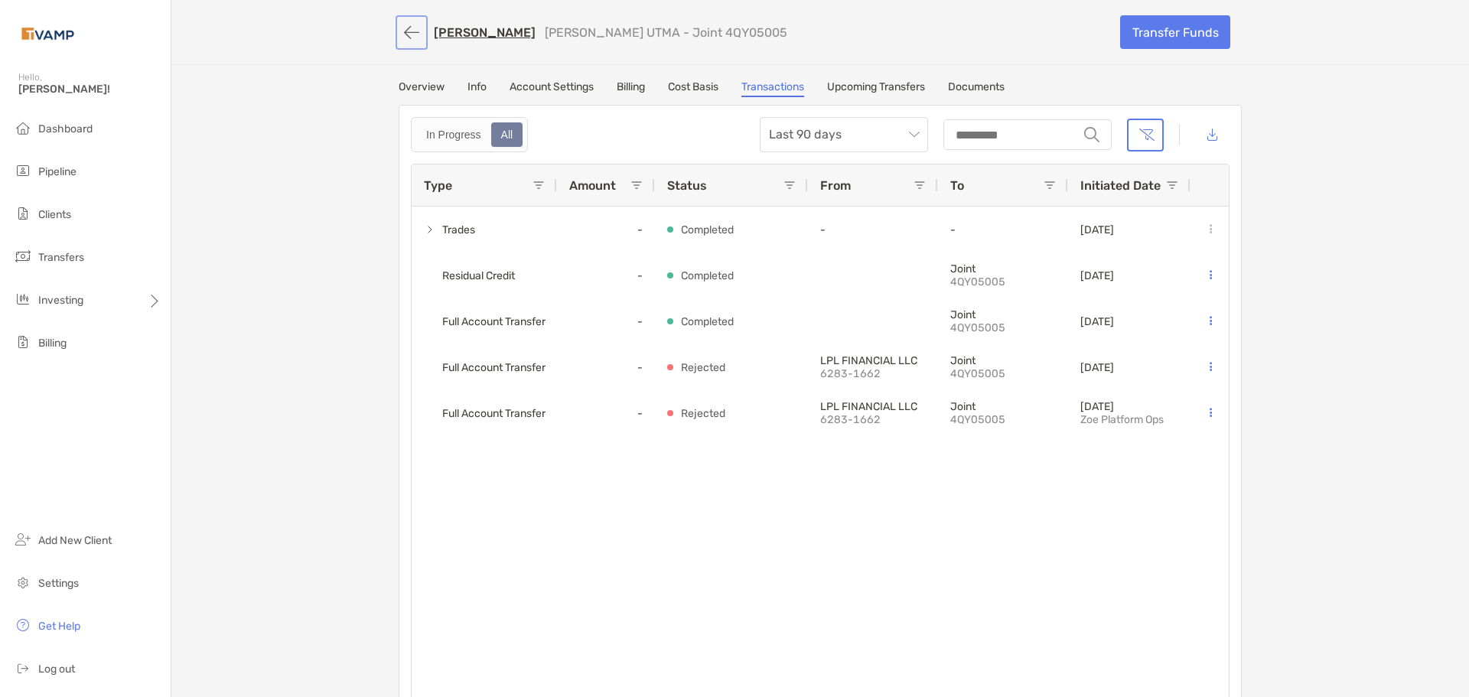
click at [401, 32] on button "button" at bounding box center [412, 32] width 26 height 28
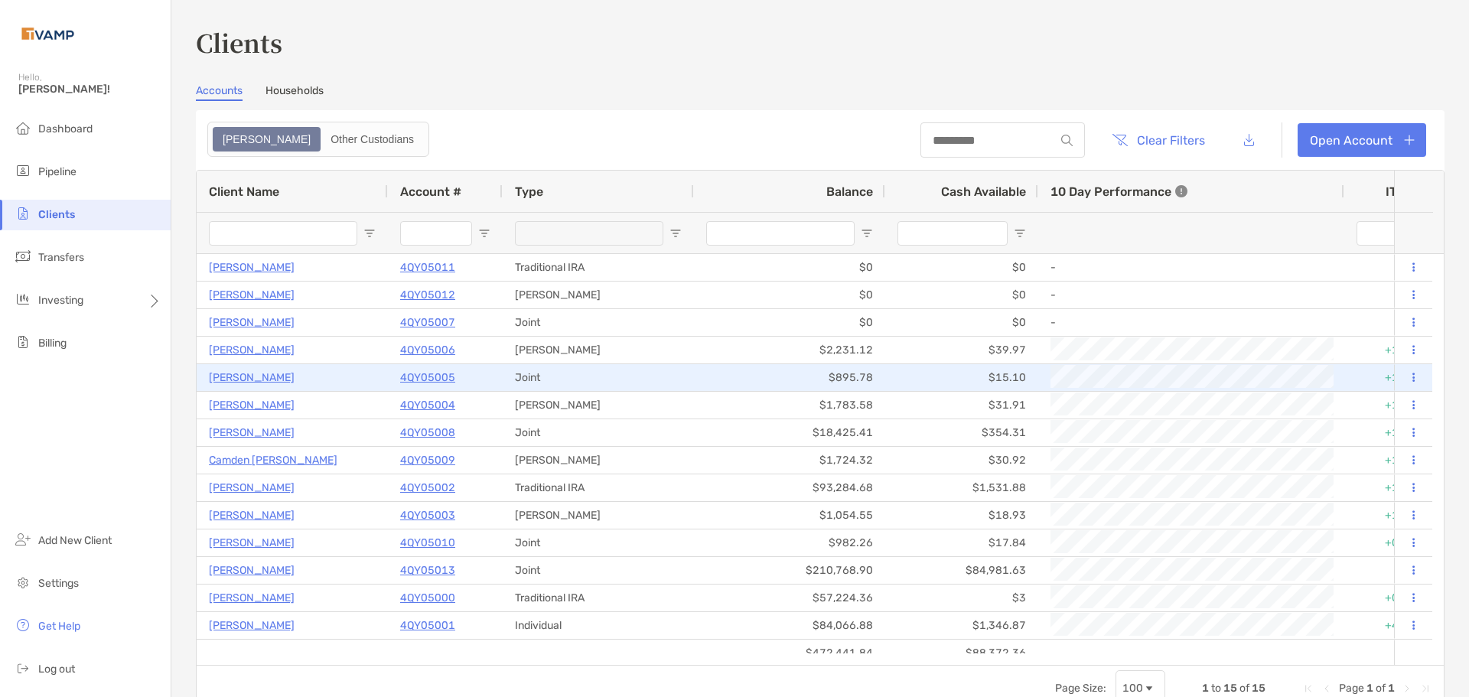
click at [412, 371] on p "4QY05005" at bounding box center [427, 377] width 55 height 19
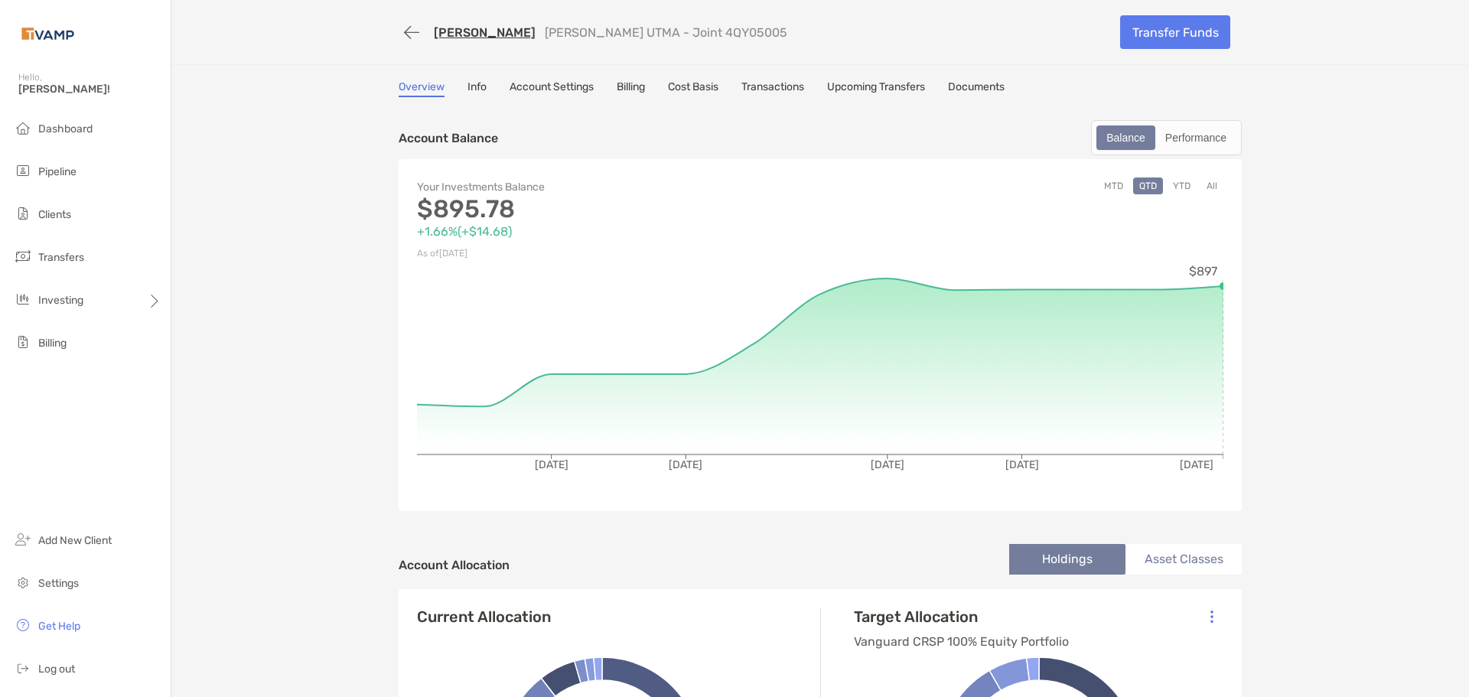
click at [782, 91] on link "Transactions" at bounding box center [773, 88] width 63 height 17
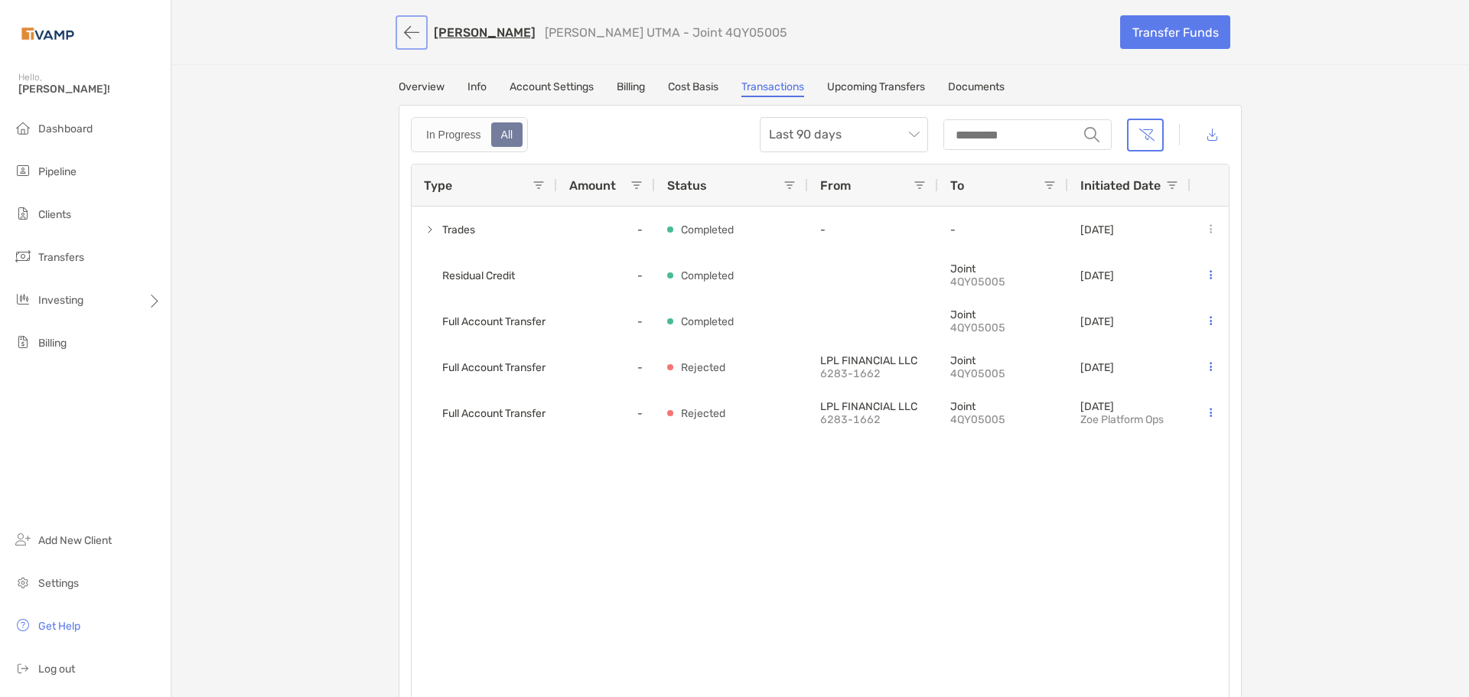
click at [416, 33] on button "button" at bounding box center [412, 32] width 26 height 28
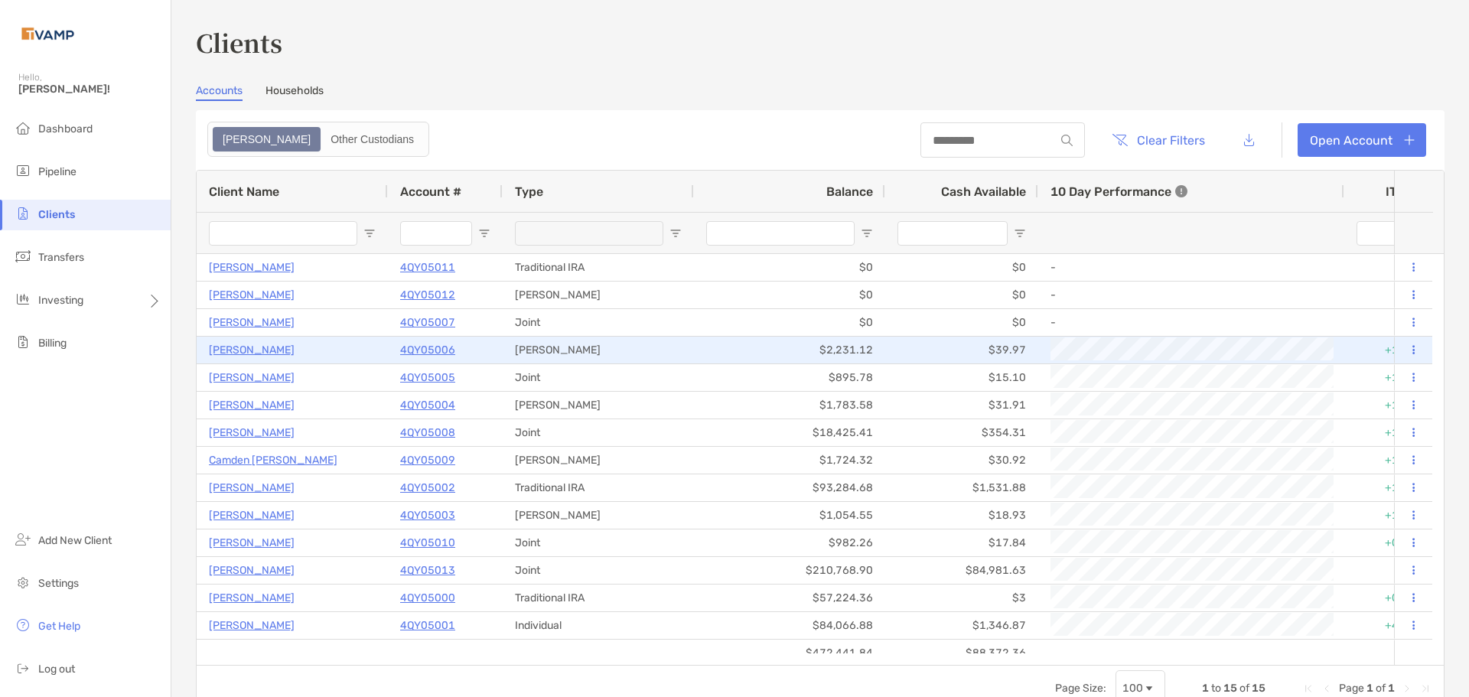
click at [435, 349] on p "4QY05006" at bounding box center [427, 350] width 55 height 19
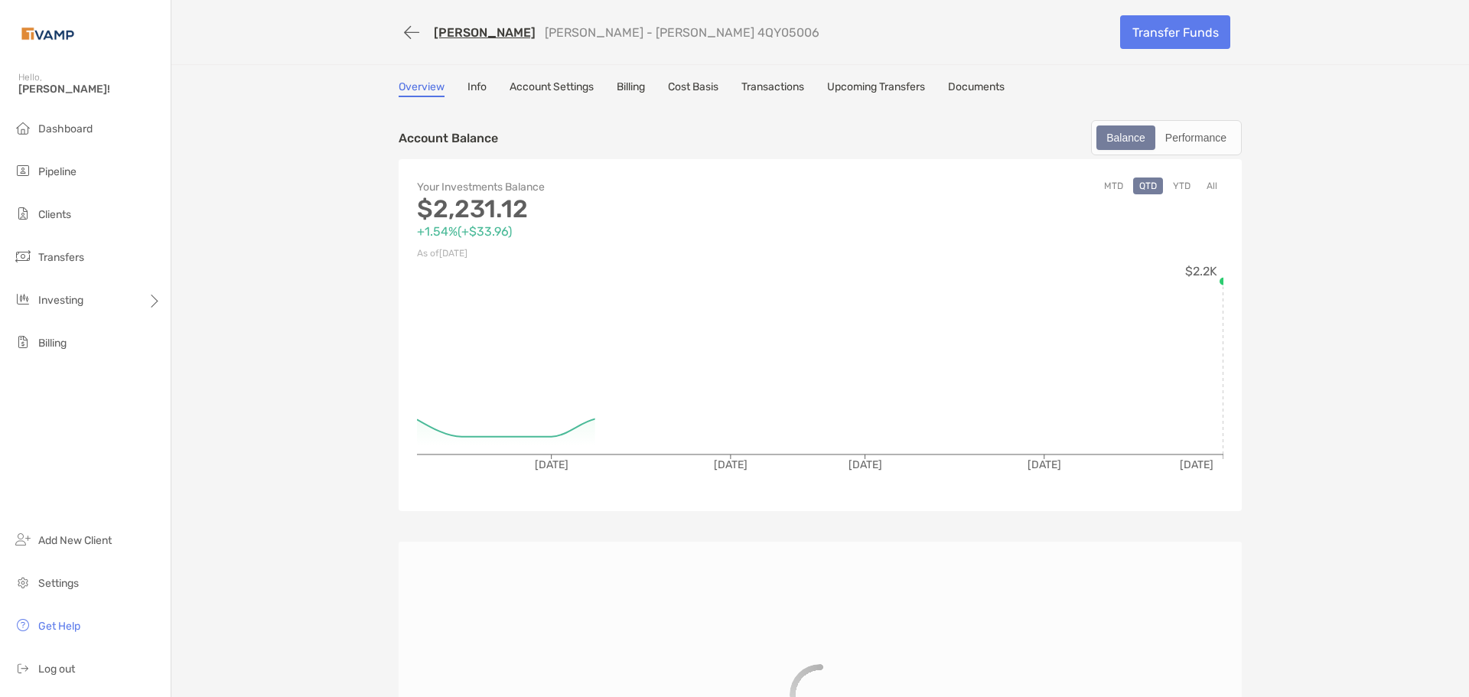
click at [758, 93] on link "Transactions" at bounding box center [773, 88] width 63 height 17
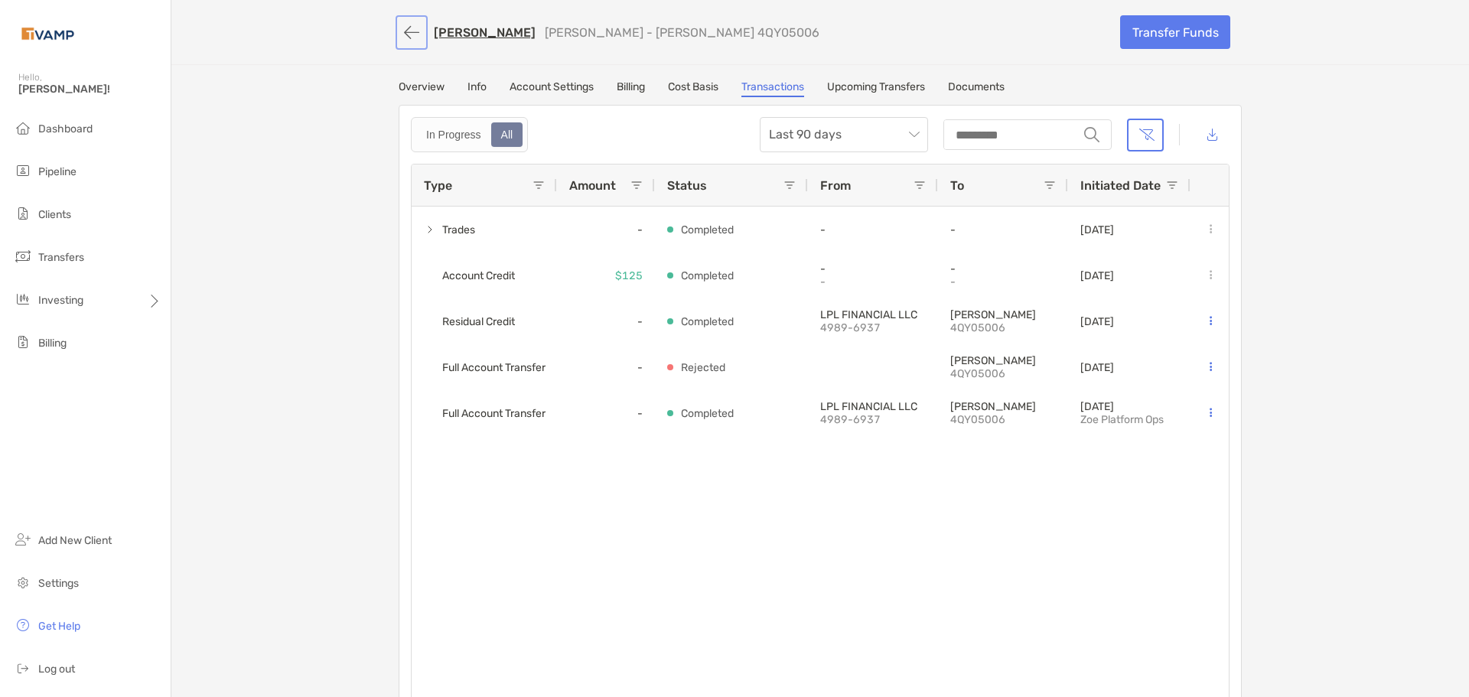
click at [400, 31] on button "button" at bounding box center [412, 32] width 26 height 28
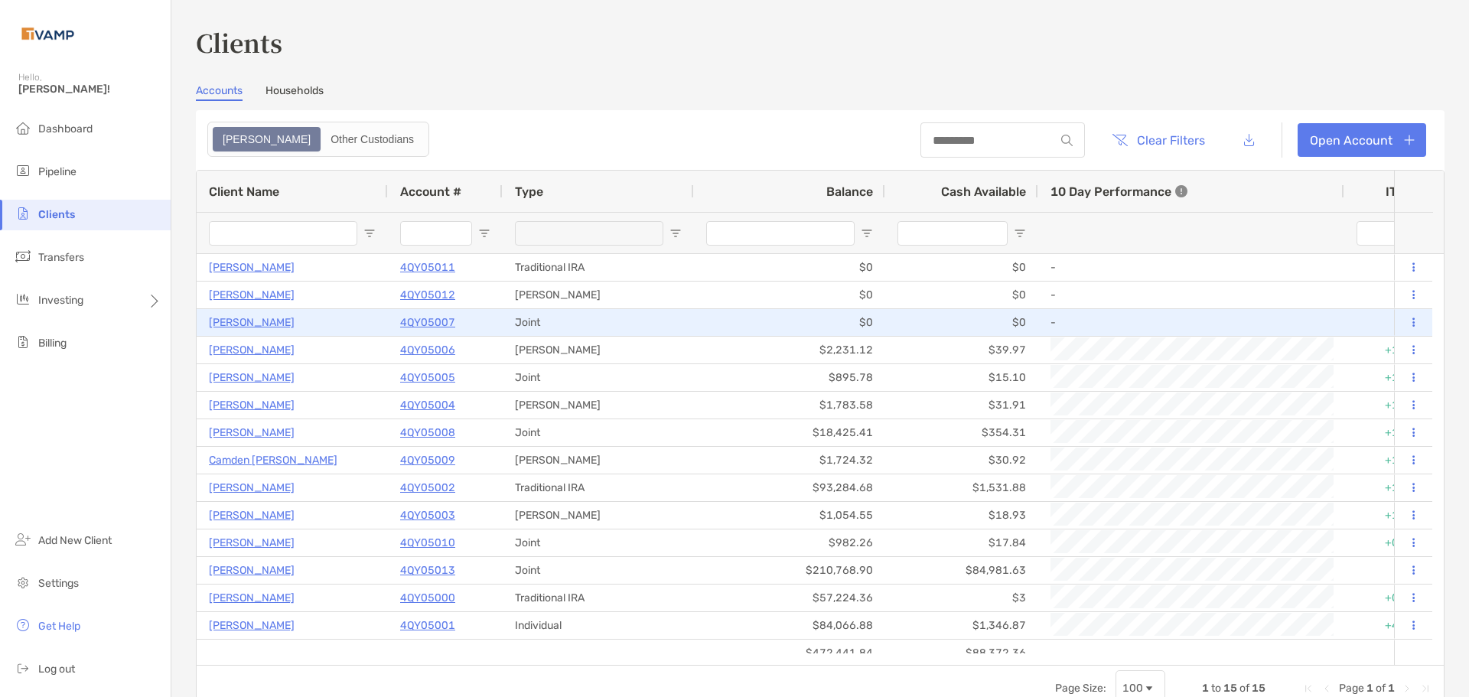
click at [417, 318] on p "4QY05007" at bounding box center [427, 322] width 55 height 19
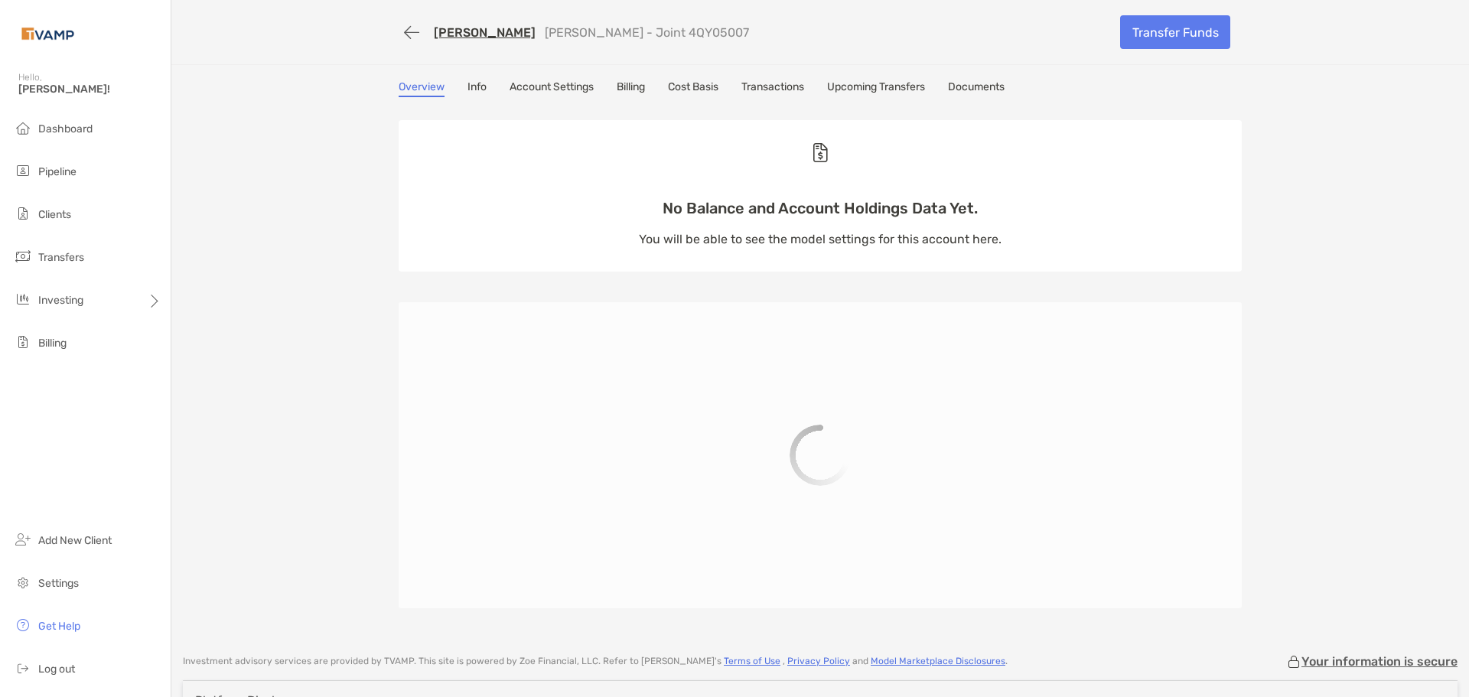
click at [764, 93] on link "Transactions" at bounding box center [773, 88] width 63 height 17
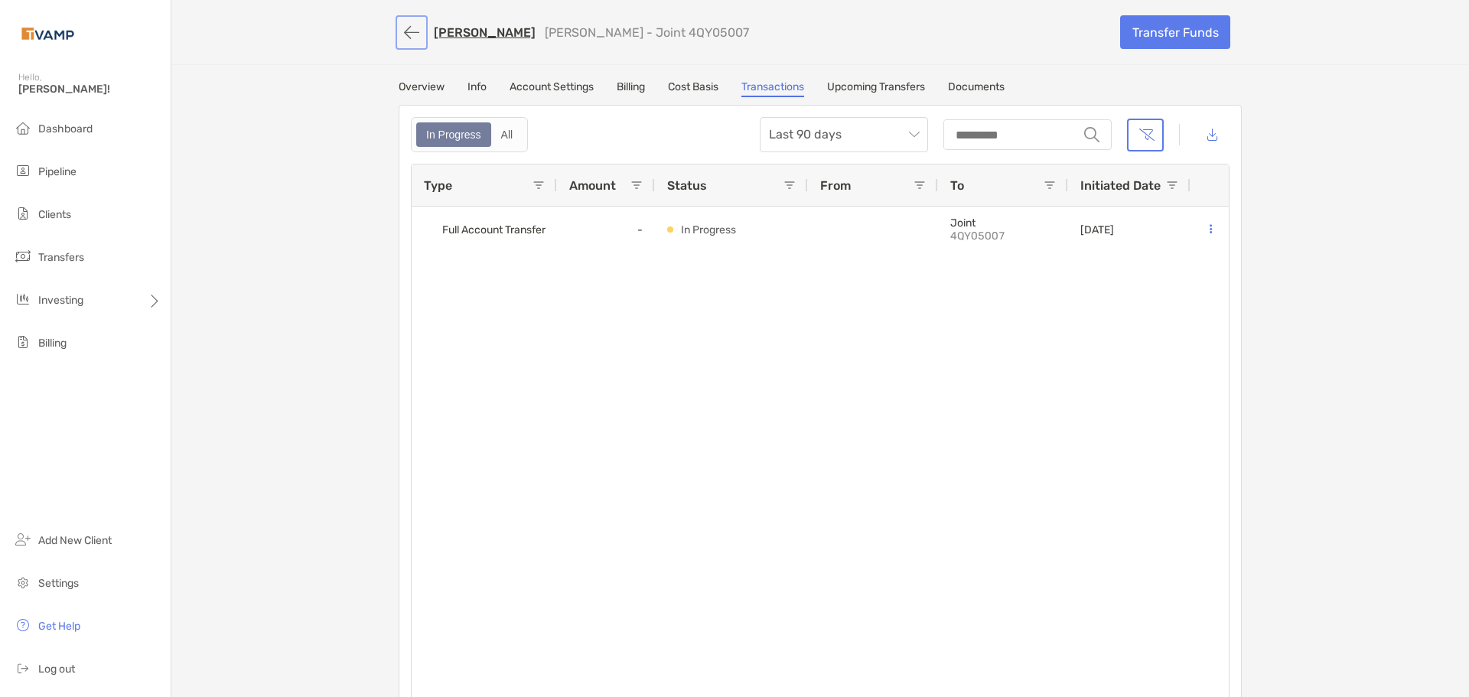
click at [399, 26] on button "button" at bounding box center [412, 32] width 26 height 28
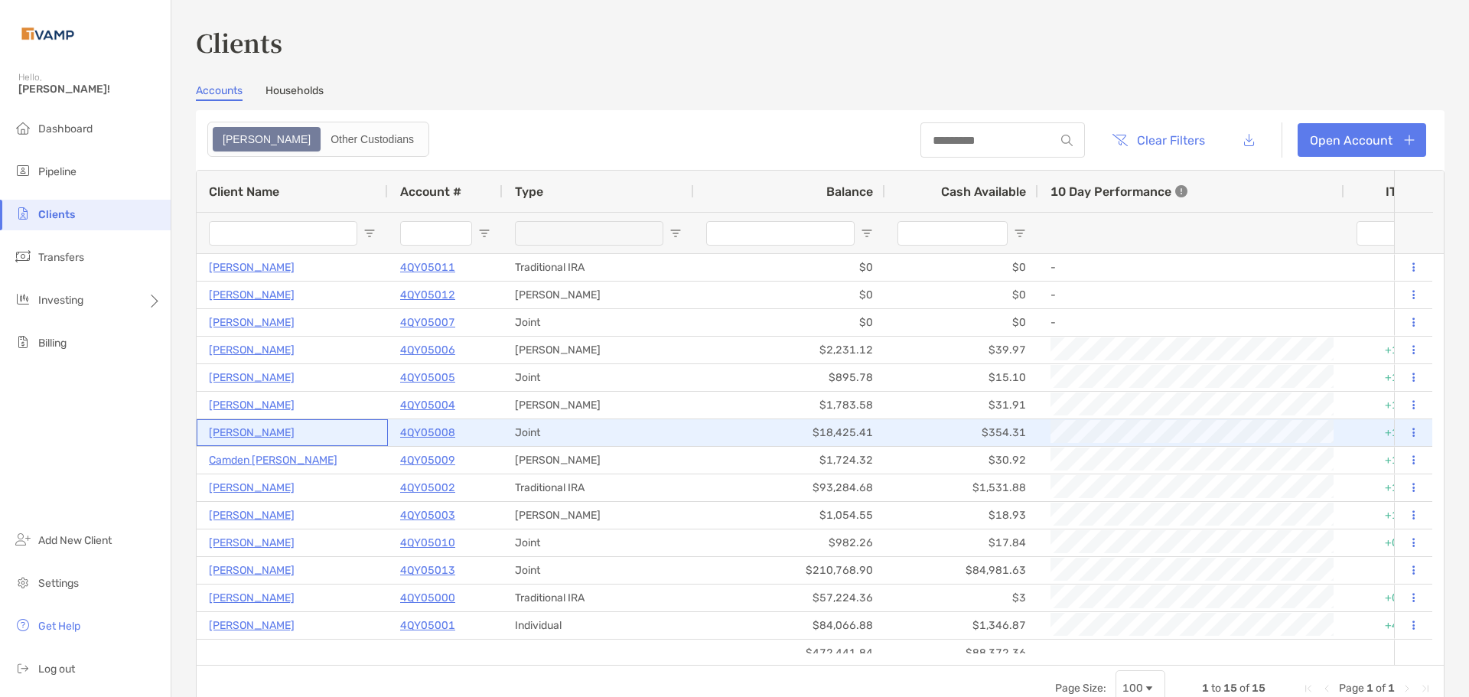
click at [227, 432] on p "[PERSON_NAME]" at bounding box center [252, 432] width 86 height 19
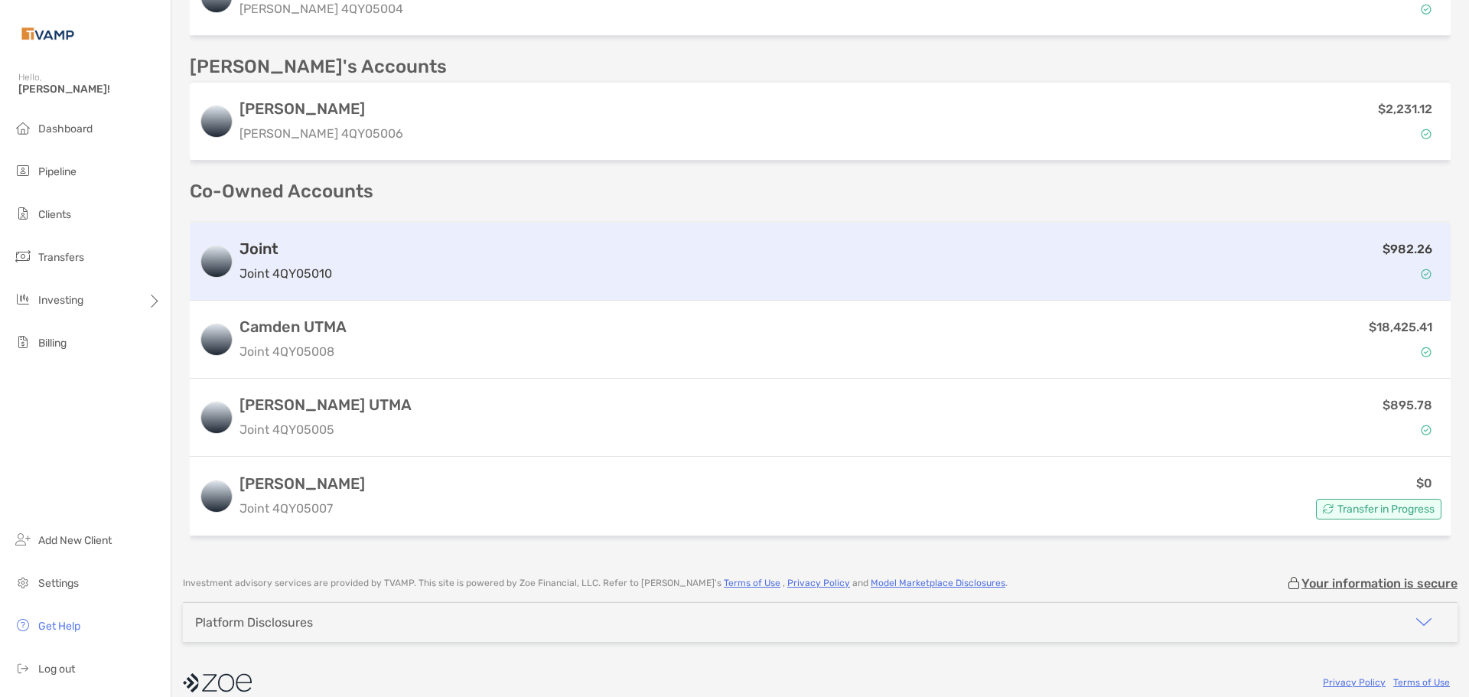
scroll to position [1082, 0]
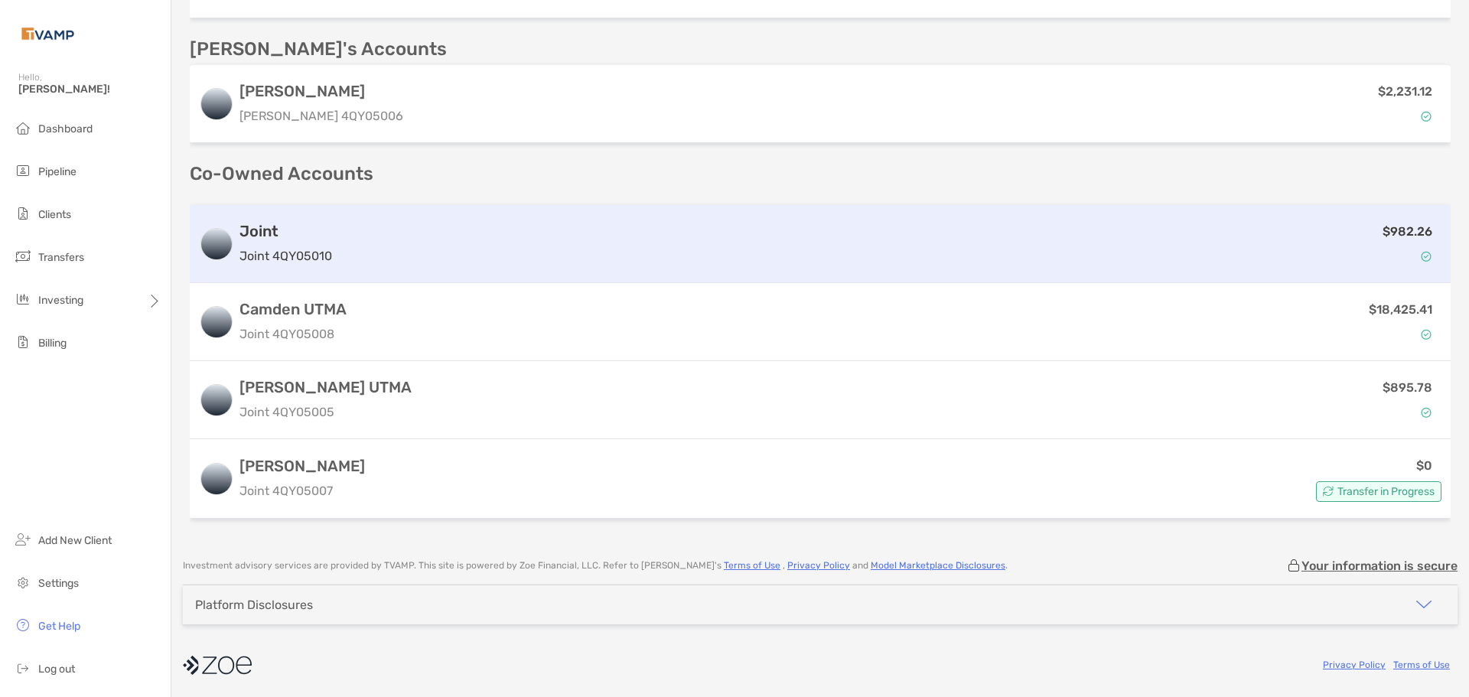
click at [480, 265] on div "$982.26" at bounding box center [889, 244] width 1103 height 44
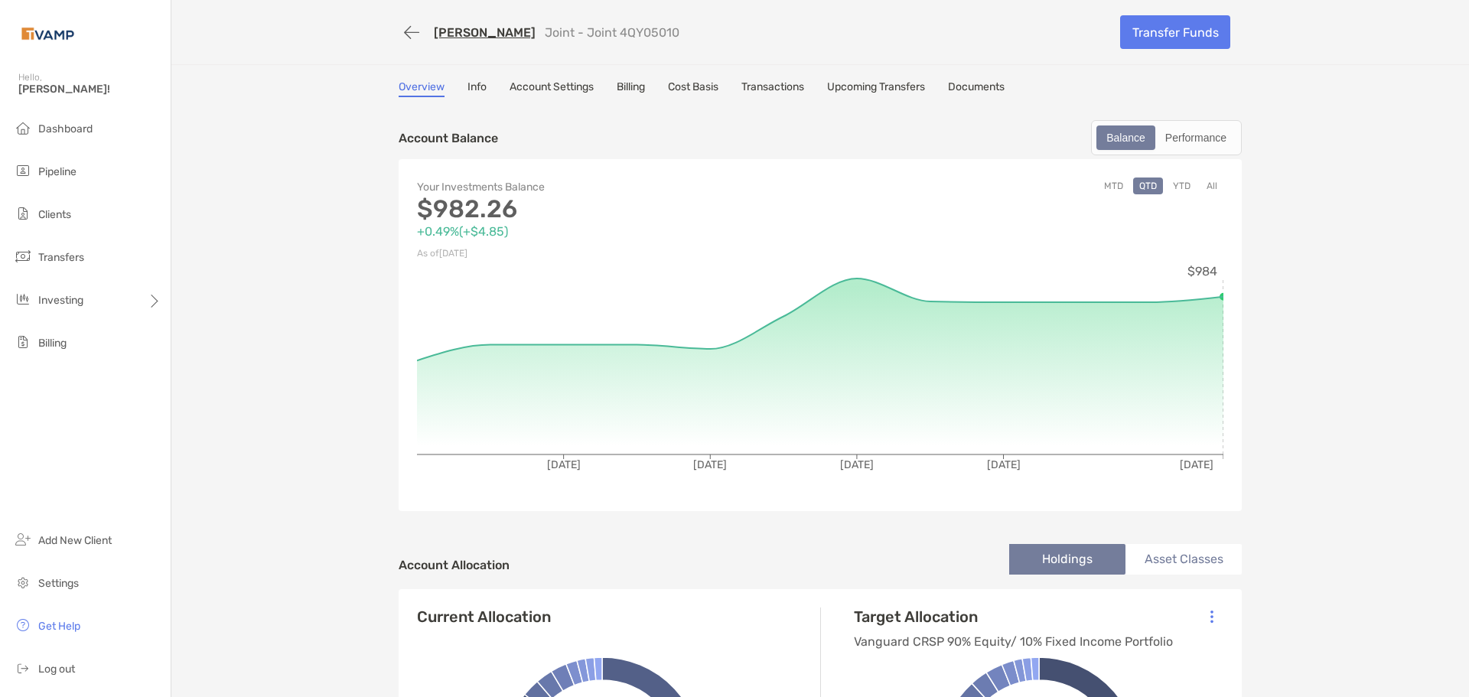
click at [687, 93] on link "Cost Basis" at bounding box center [693, 88] width 51 height 17
click at [771, 87] on link "Transactions" at bounding box center [773, 88] width 63 height 17
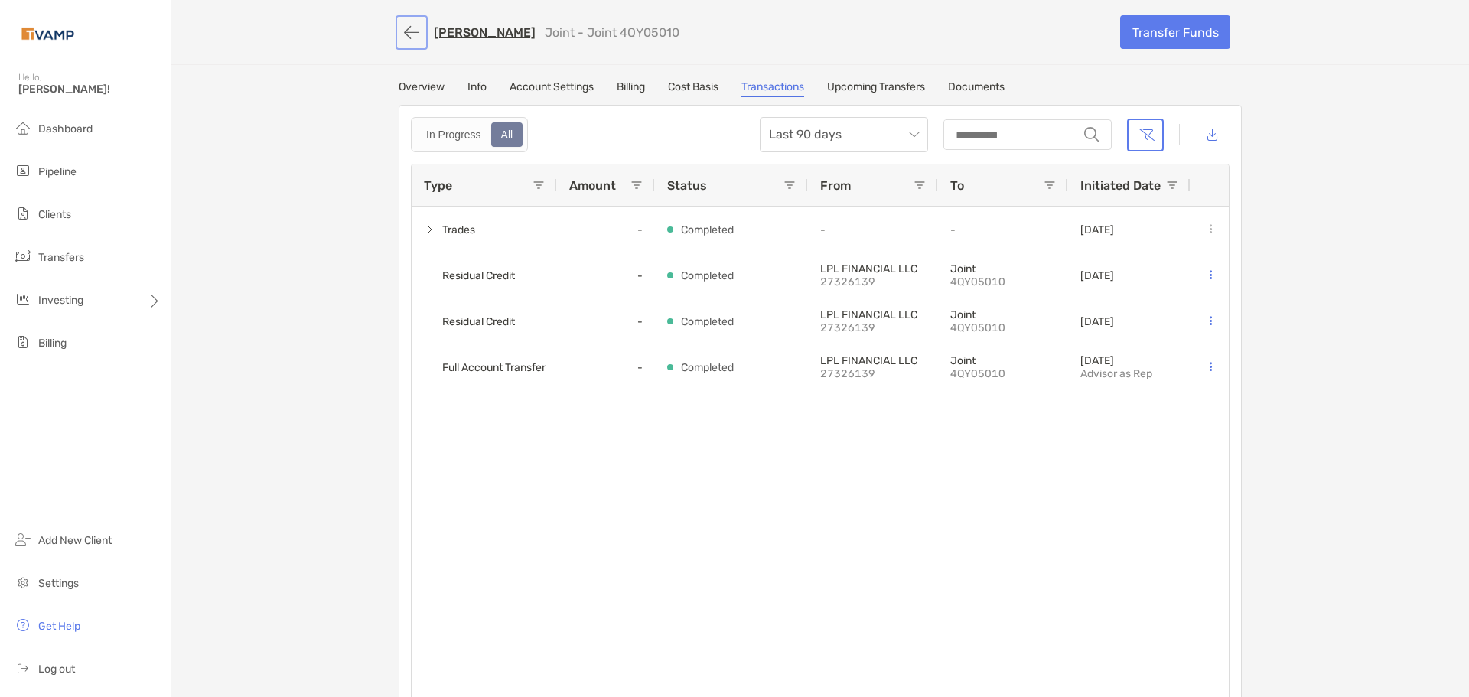
click at [402, 37] on button "button" at bounding box center [412, 32] width 26 height 28
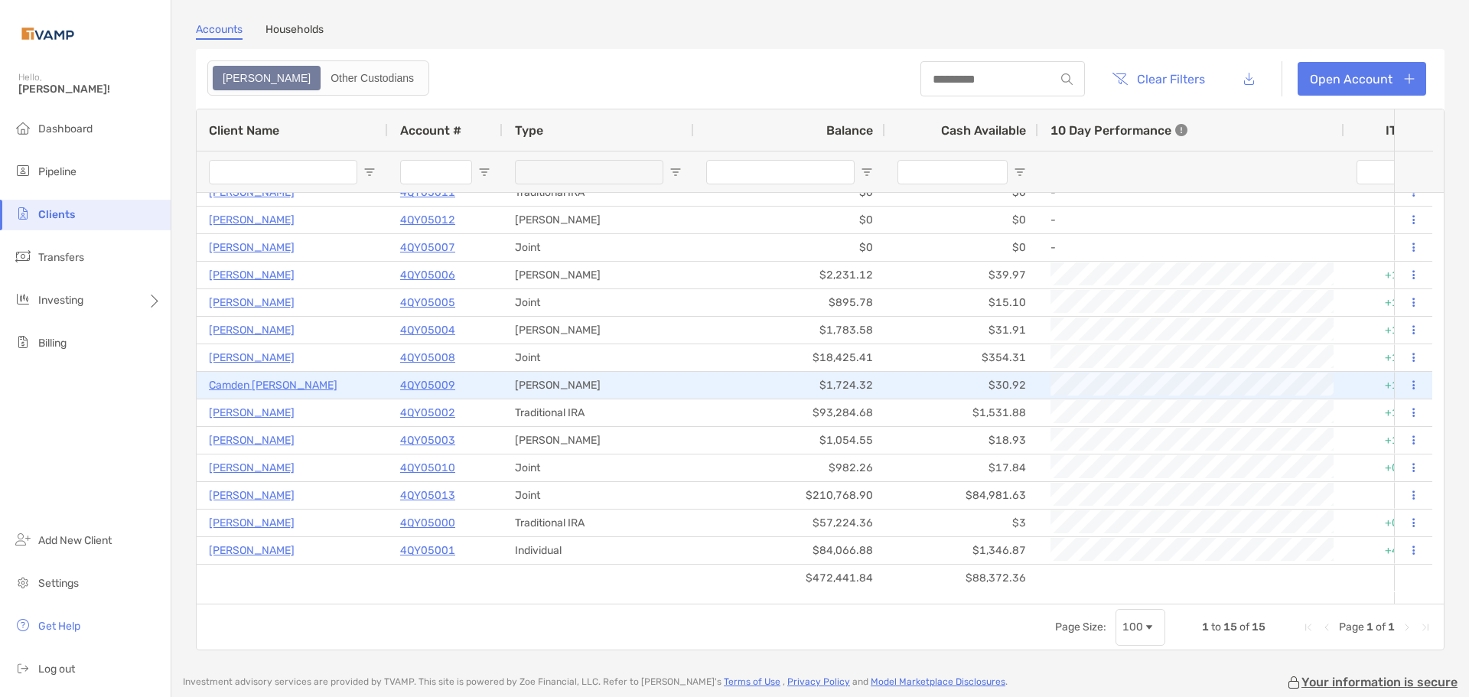
scroll to position [77, 0]
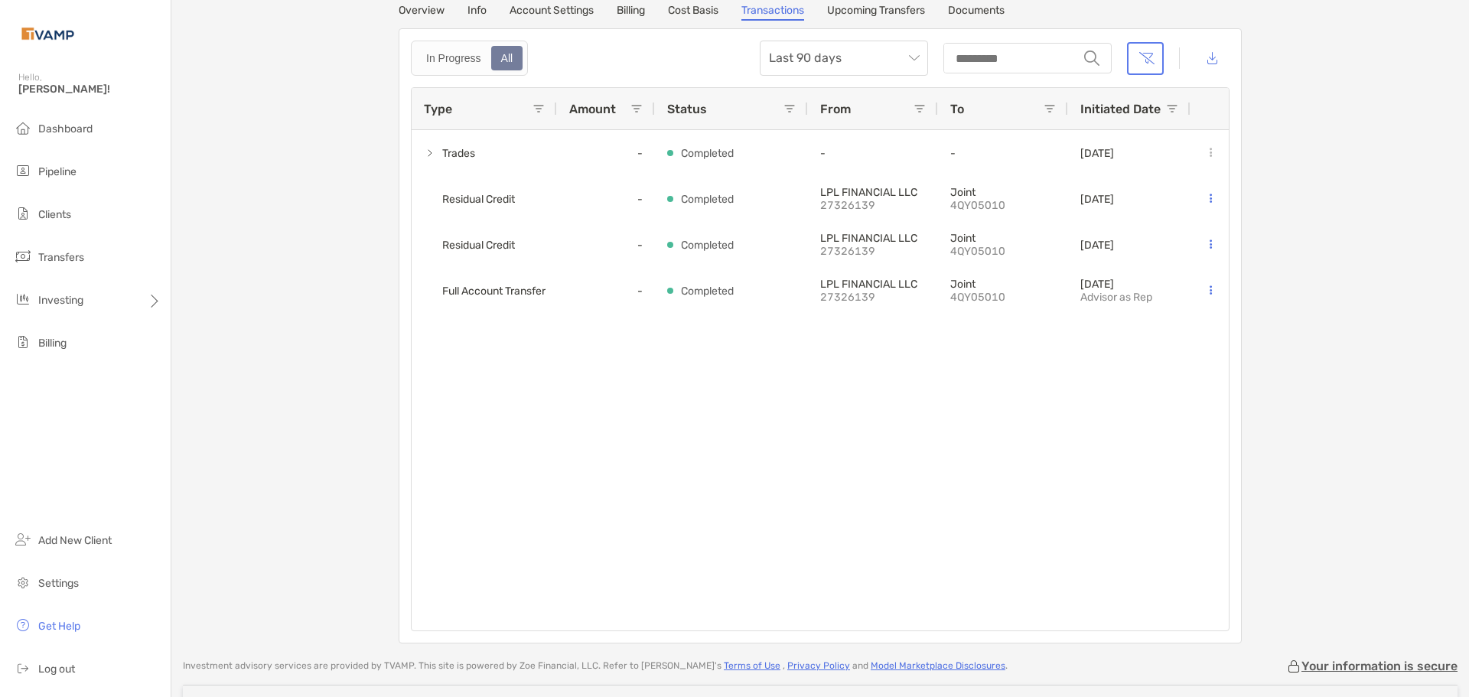
scroll to position [76, 0]
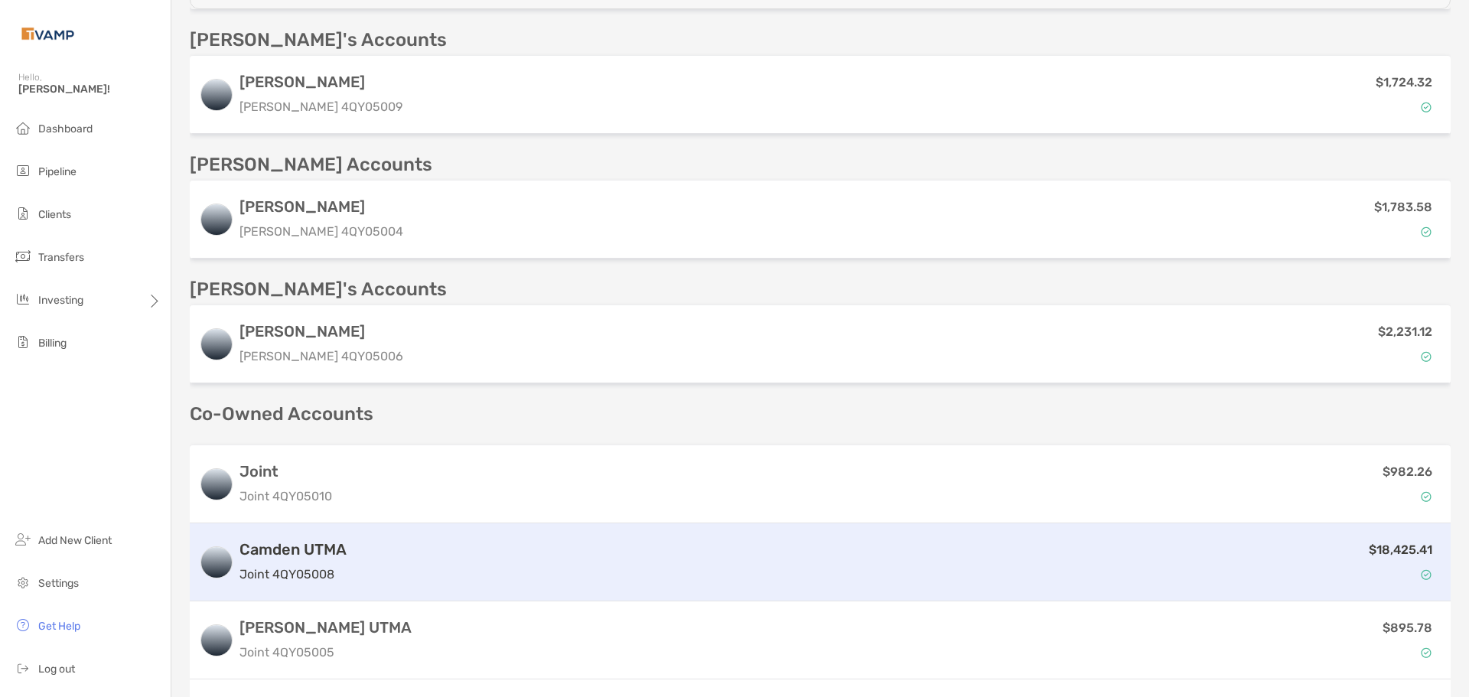
scroll to position [857, 0]
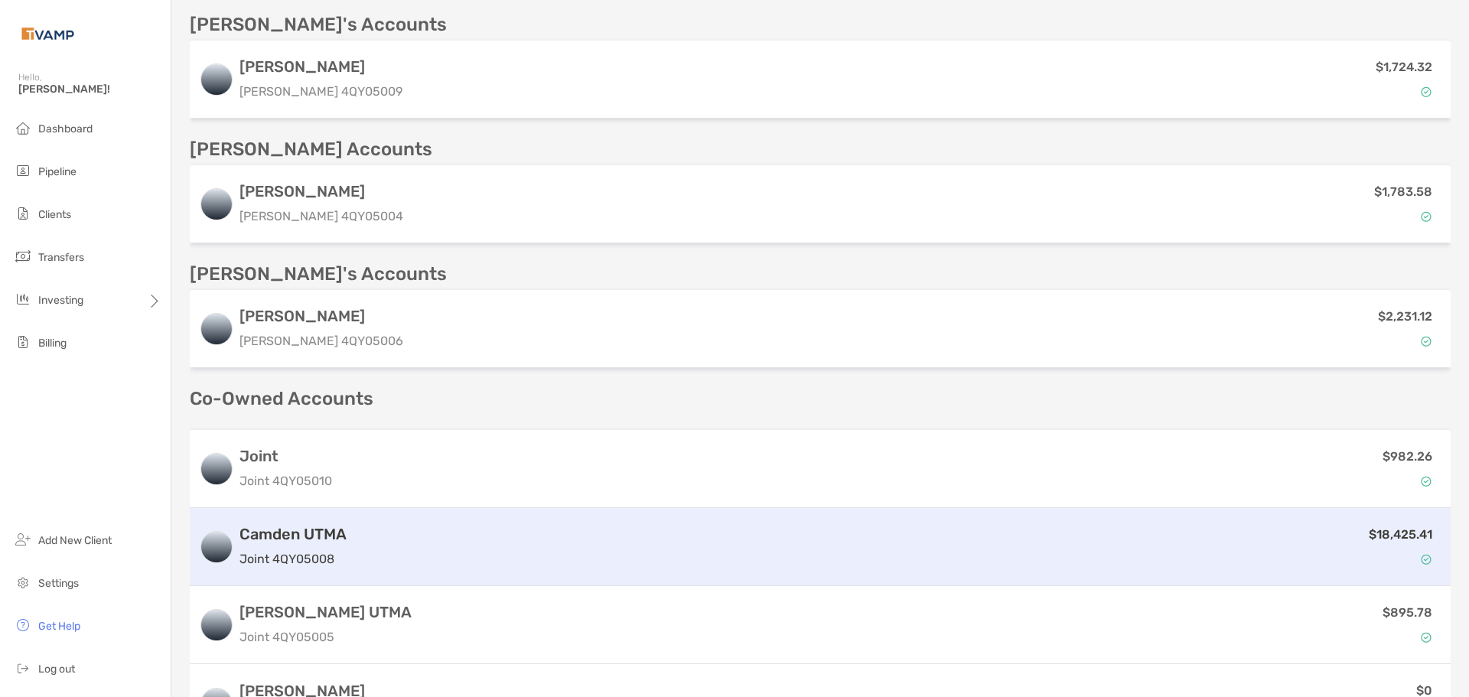
click at [424, 536] on div "$18,425.41" at bounding box center [897, 547] width 1089 height 44
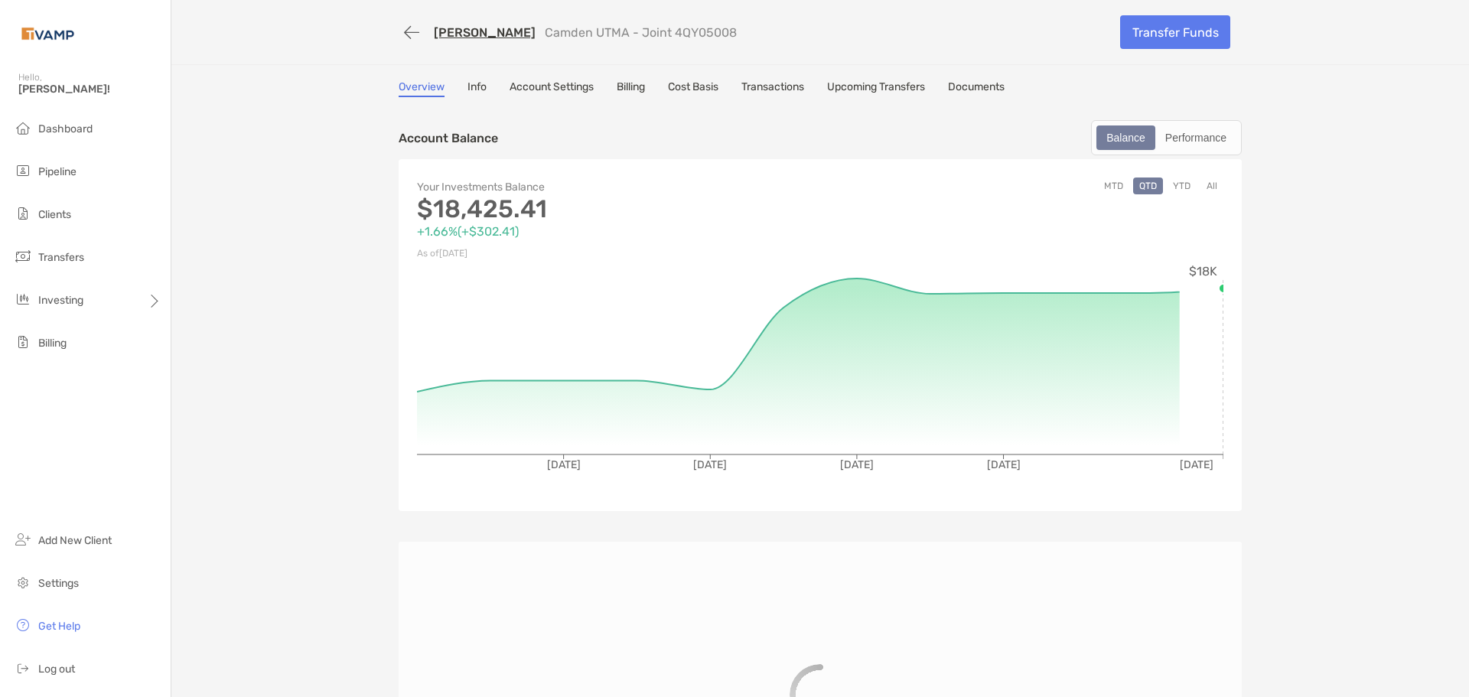
click at [774, 90] on link "Transactions" at bounding box center [773, 88] width 63 height 17
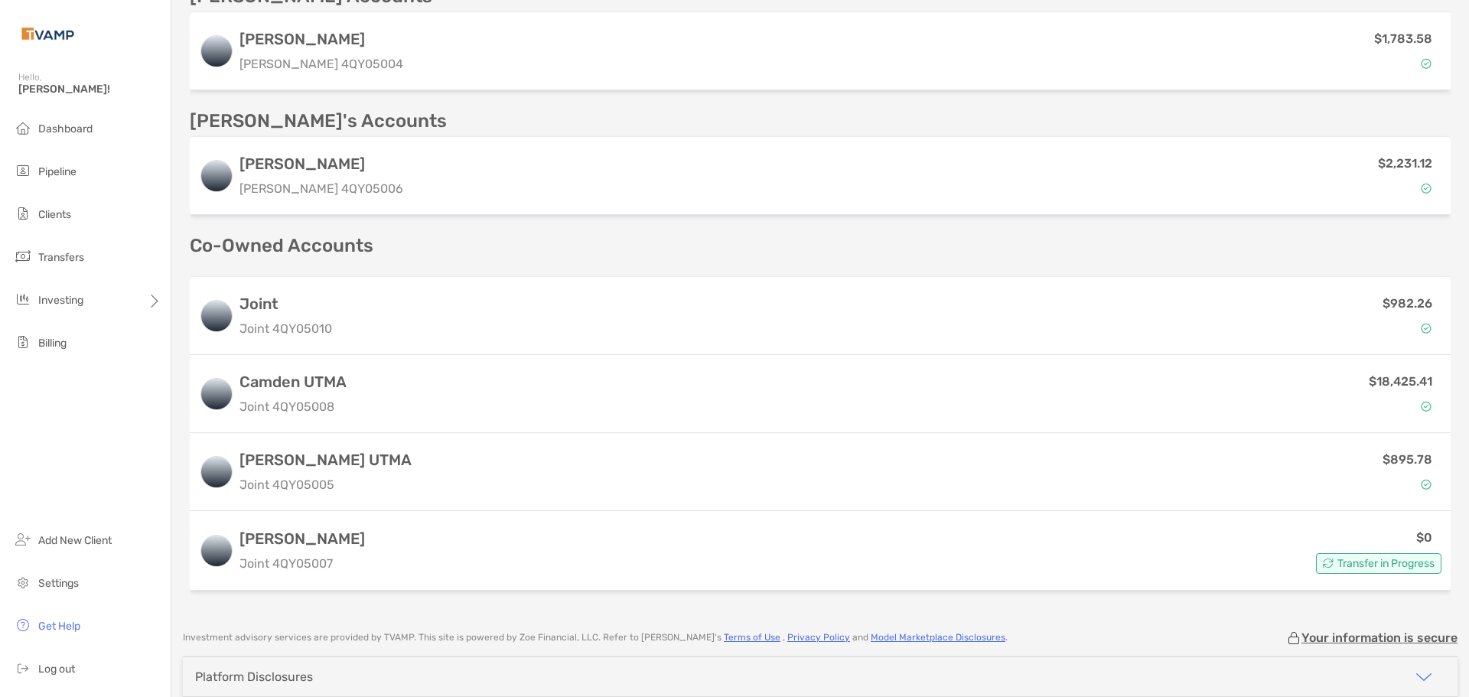
scroll to position [995, 0]
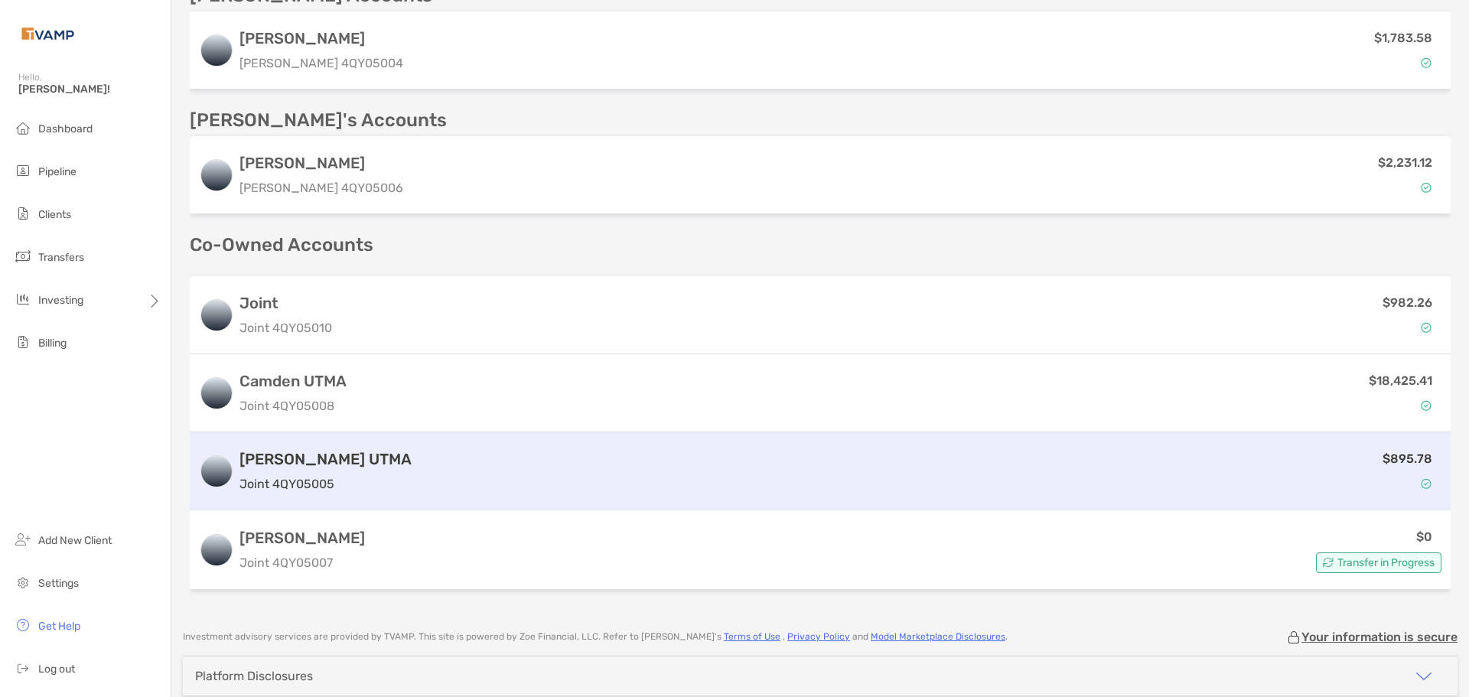
click at [477, 449] on div "$895.78" at bounding box center [930, 471] width 1024 height 44
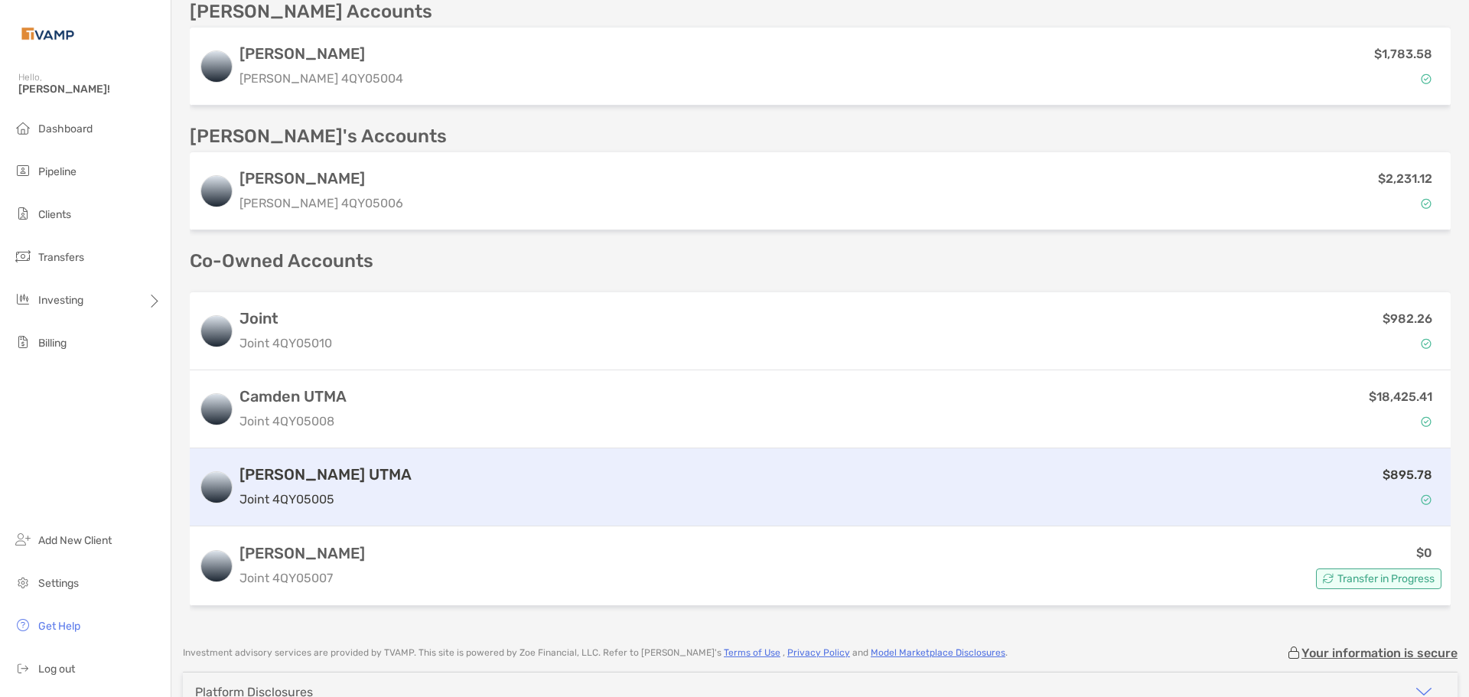
scroll to position [1010, 0]
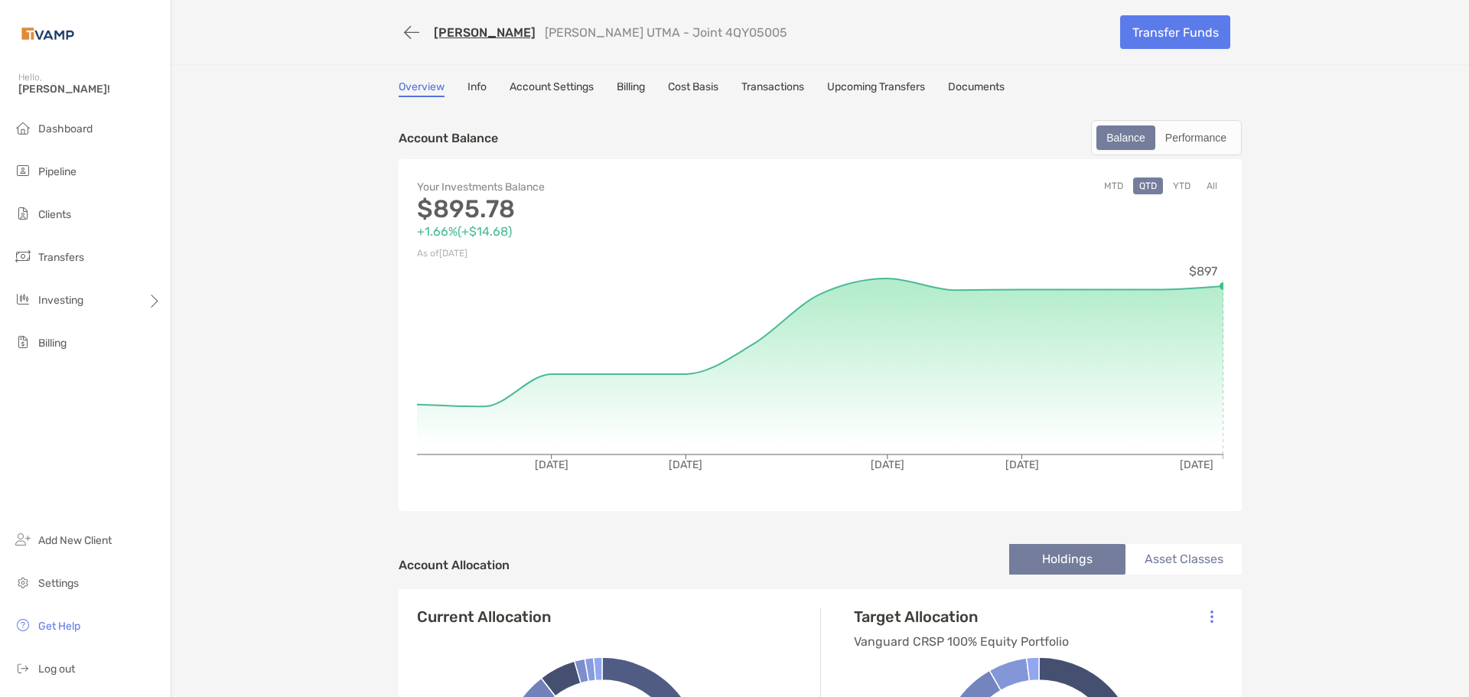
click at [750, 86] on link "Transactions" at bounding box center [773, 88] width 63 height 17
